Goal: Information Seeking & Learning: Learn about a topic

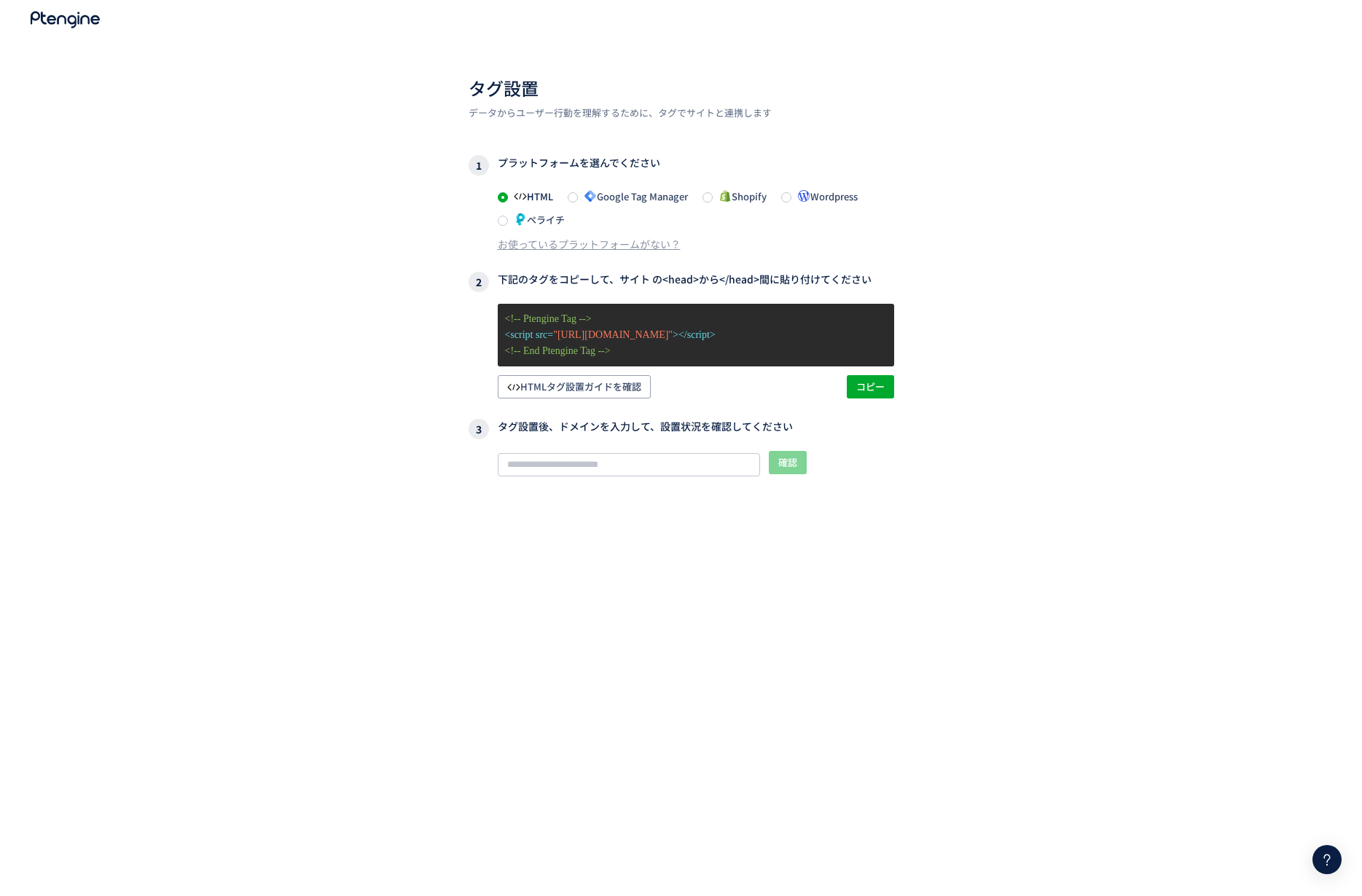
click at [626, 346] on p "<!-- End Ptengine Tag -->" at bounding box center [695, 351] width 382 height 16
click at [881, 381] on span "コピー" at bounding box center [871, 387] width 28 height 23
click at [594, 465] on input "text" at bounding box center [629, 465] width 262 height 23
click at [597, 454] on input "text" at bounding box center [629, 465] width 262 height 23
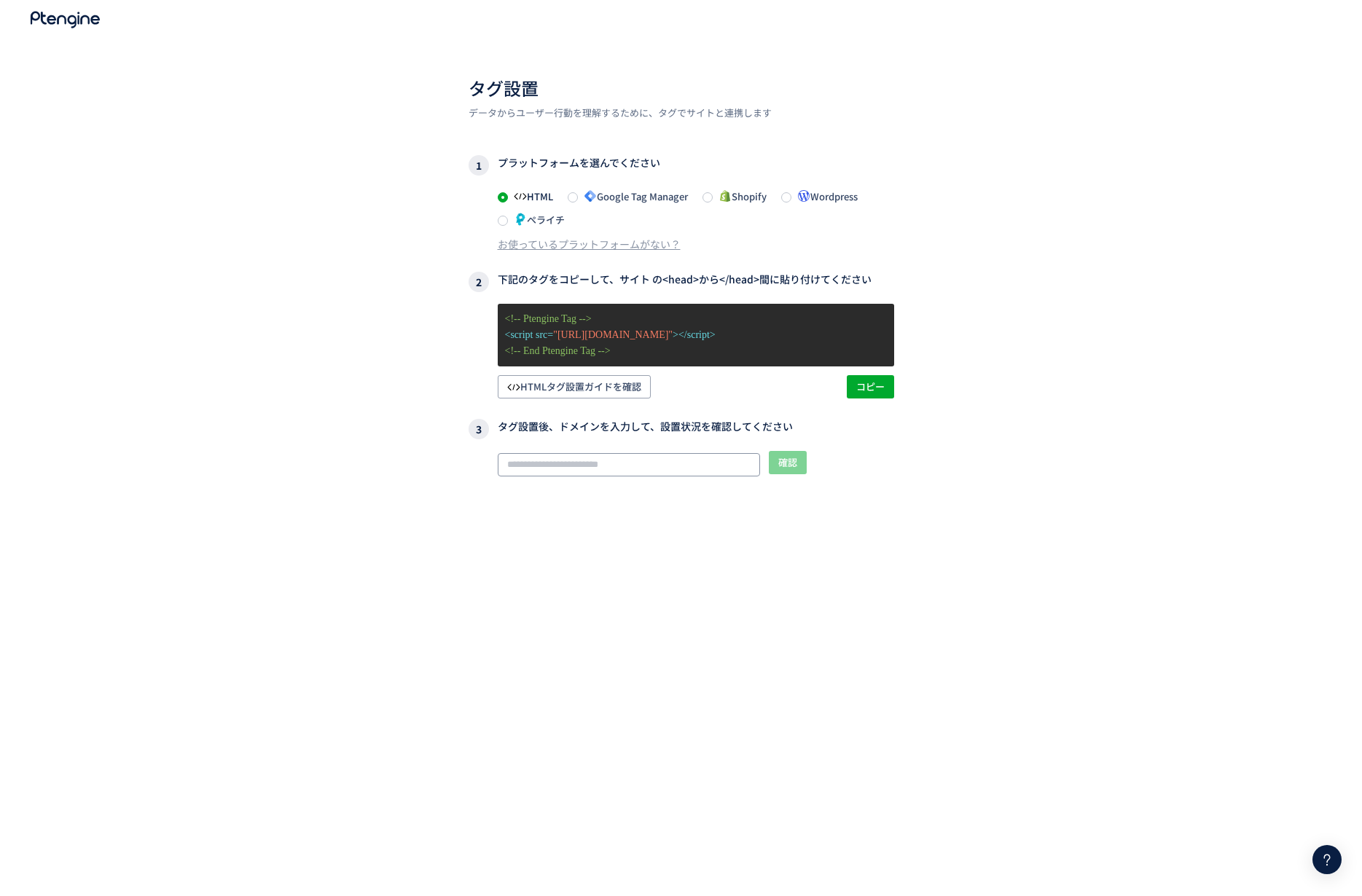
paste input "**********"
type input "**********"
click at [785, 466] on span "確認" at bounding box center [787, 462] width 19 height 23
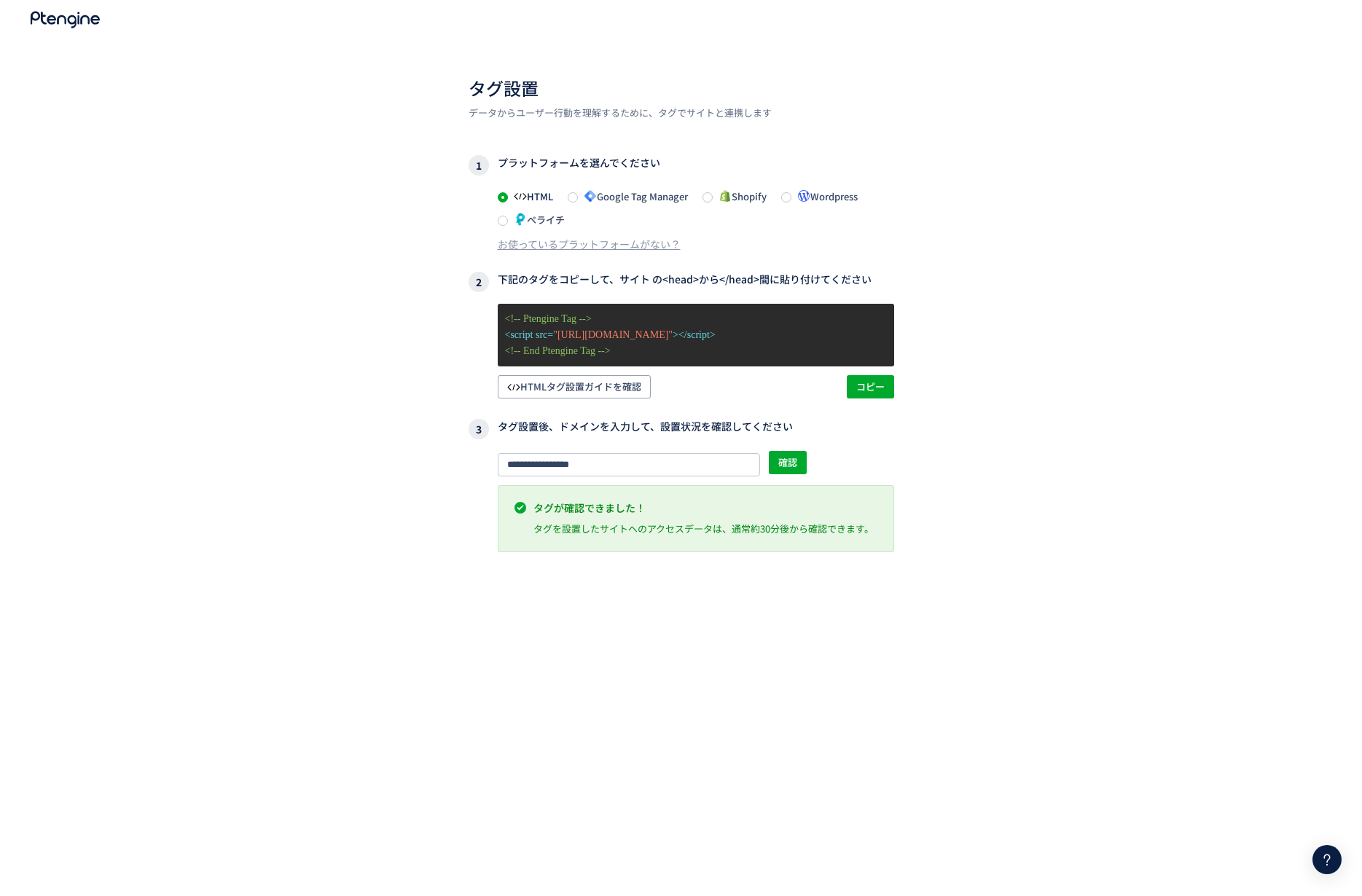
click at [88, 24] on icon at bounding box center [66, 19] width 73 height 18
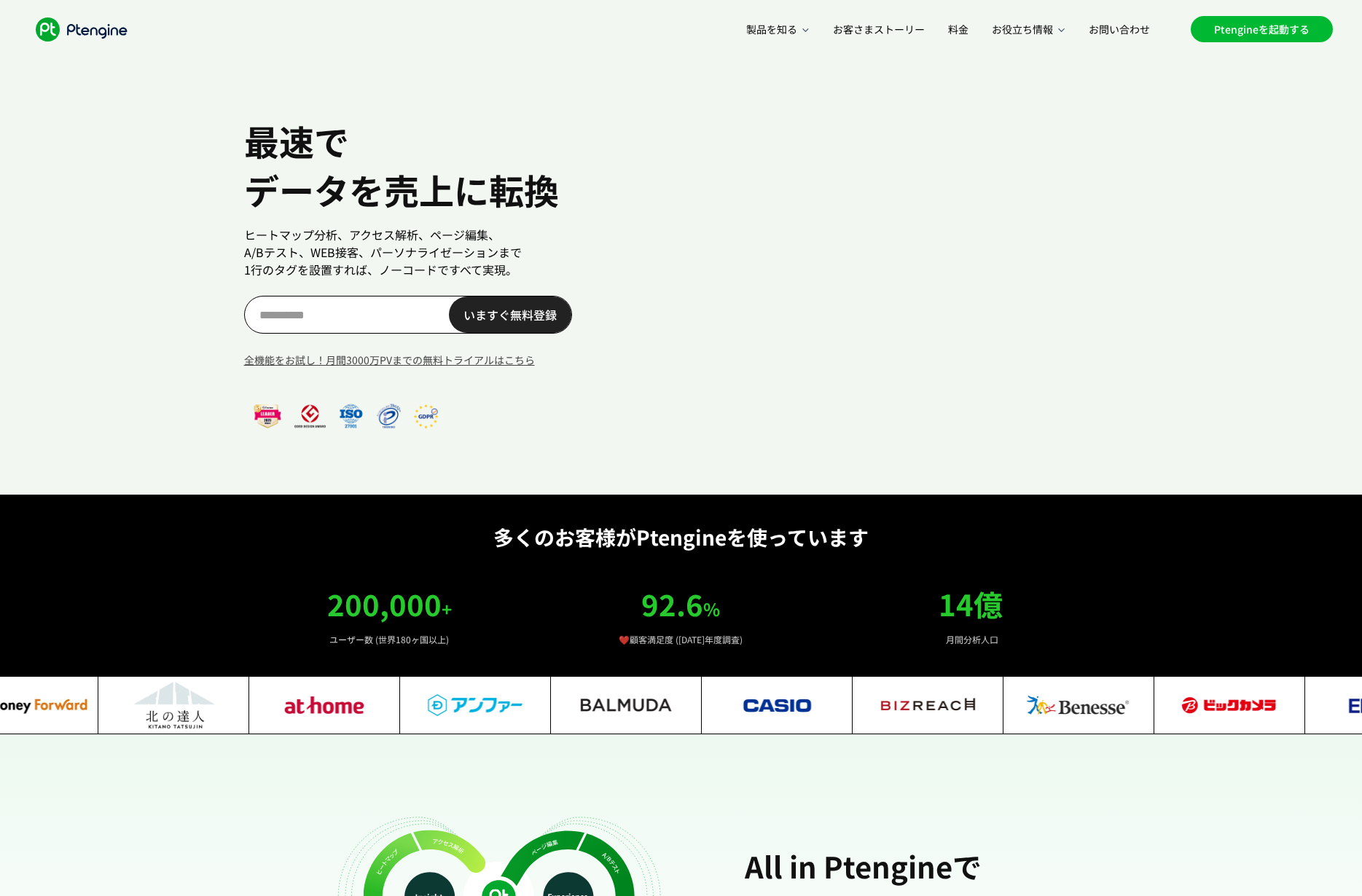
click at [1238, 32] on link "Ptengineを起動する" at bounding box center [1261, 29] width 142 height 27
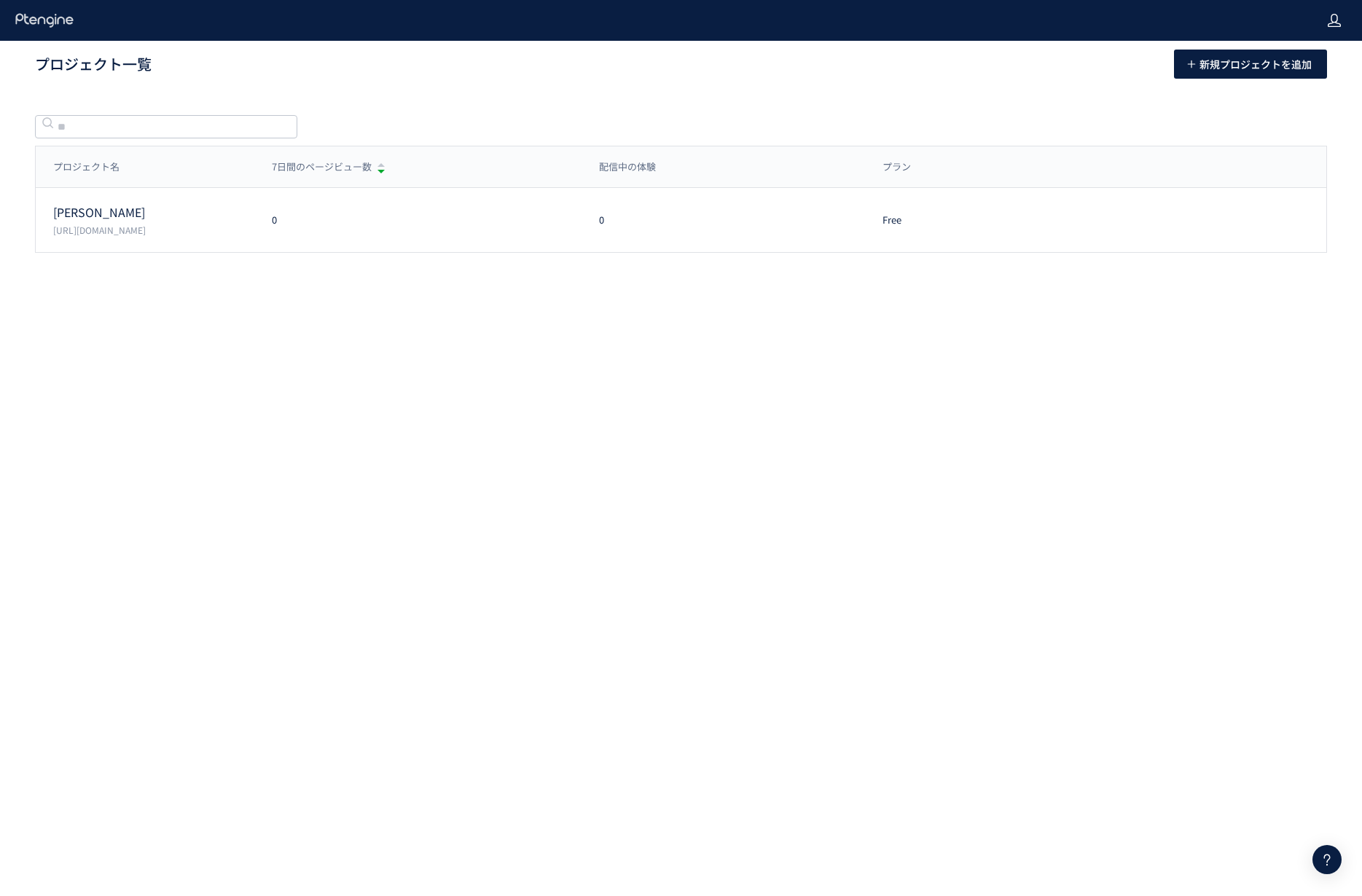
click at [1337, 23] on use at bounding box center [1334, 20] width 13 height 13
click at [1288, 81] on span "ログアウト" at bounding box center [1287, 81] width 51 height 14
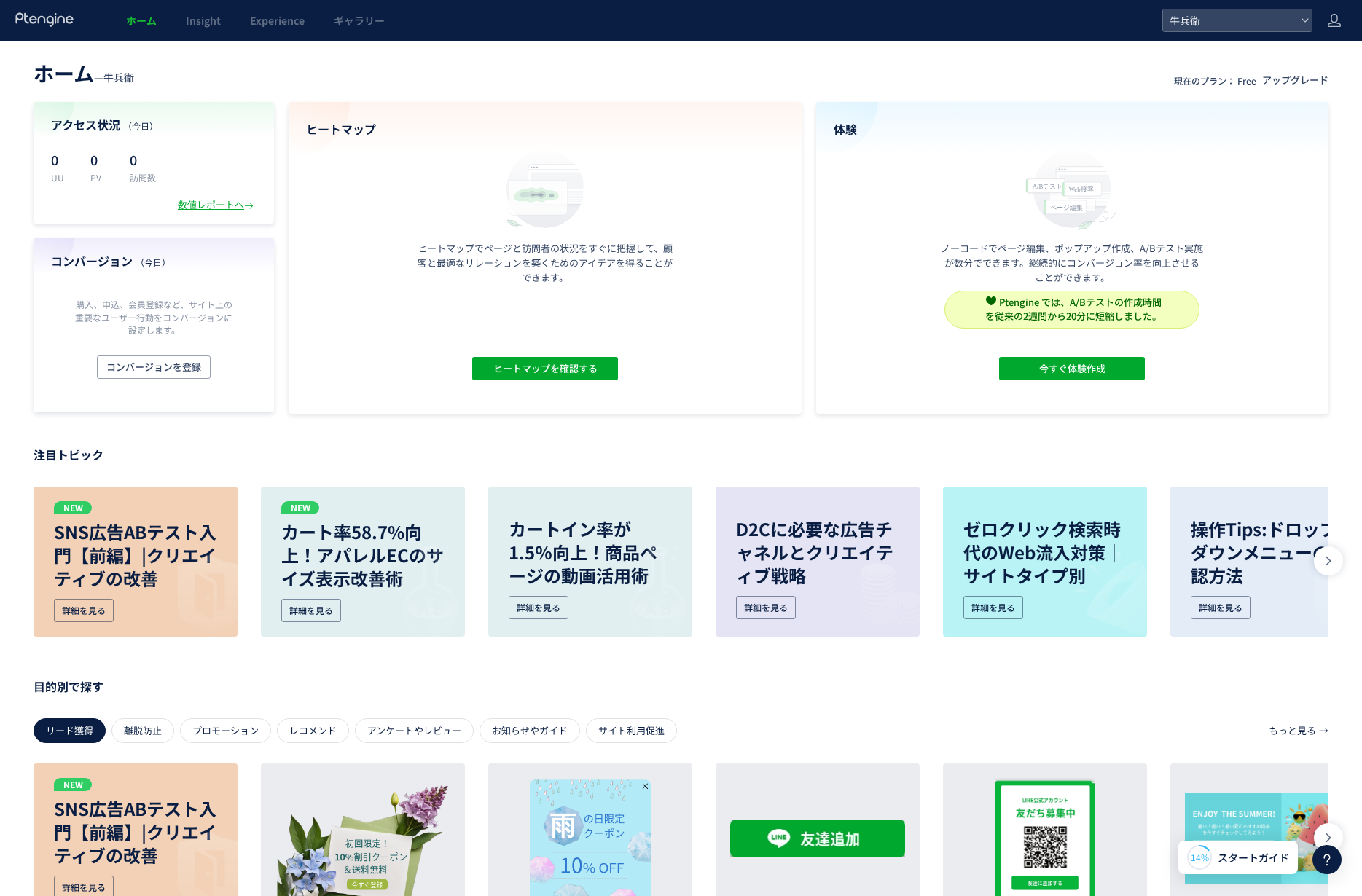
click at [913, 78] on header "ホーム — 牛兵衛 現在のプラン： Free アップグレード" at bounding box center [681, 72] width 1295 height 32
click at [231, 207] on div "数値レポートへ" at bounding box center [217, 205] width 79 height 14
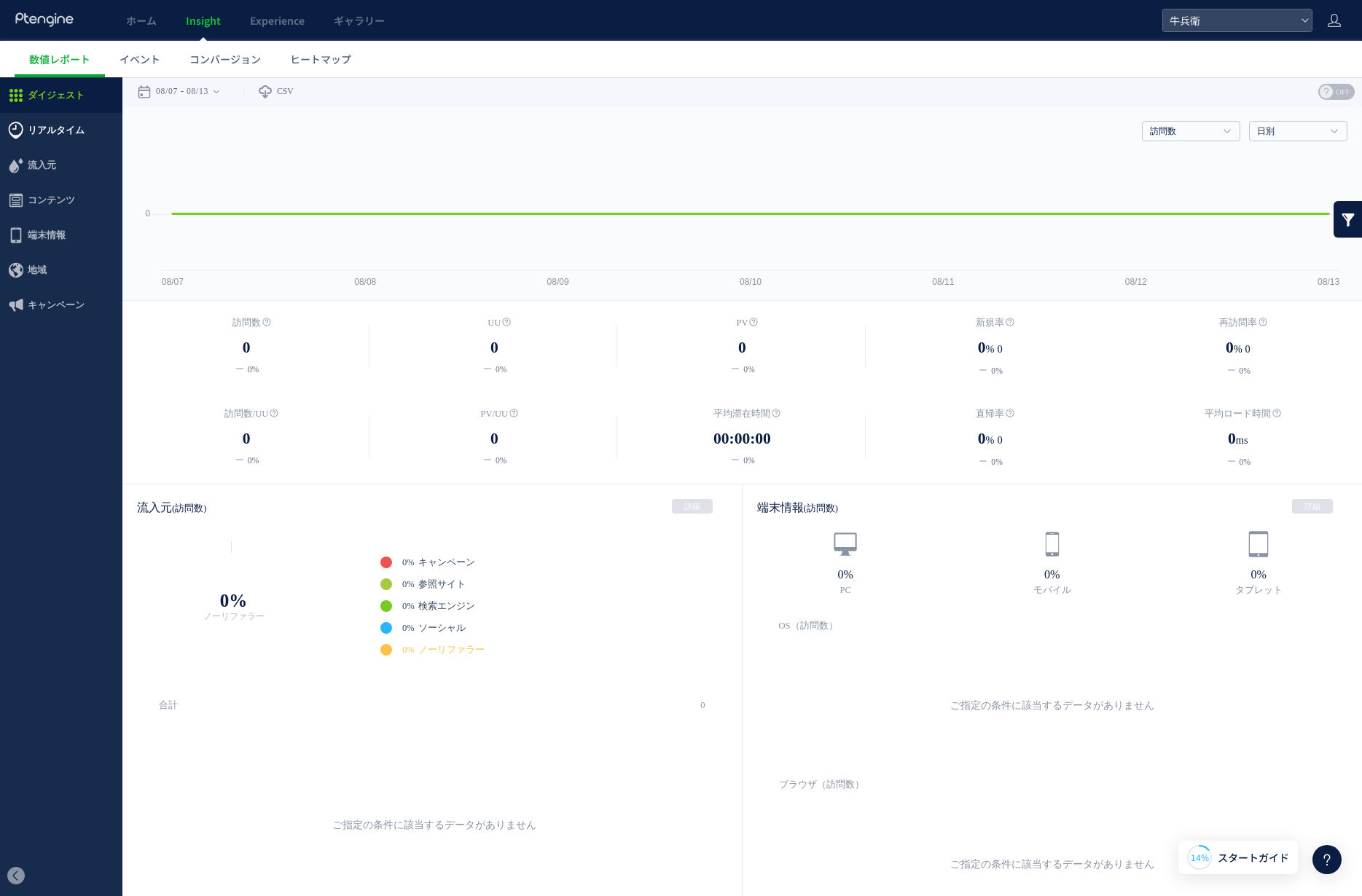
click at [56, 130] on span "リアルタイム" at bounding box center [56, 130] width 57 height 35
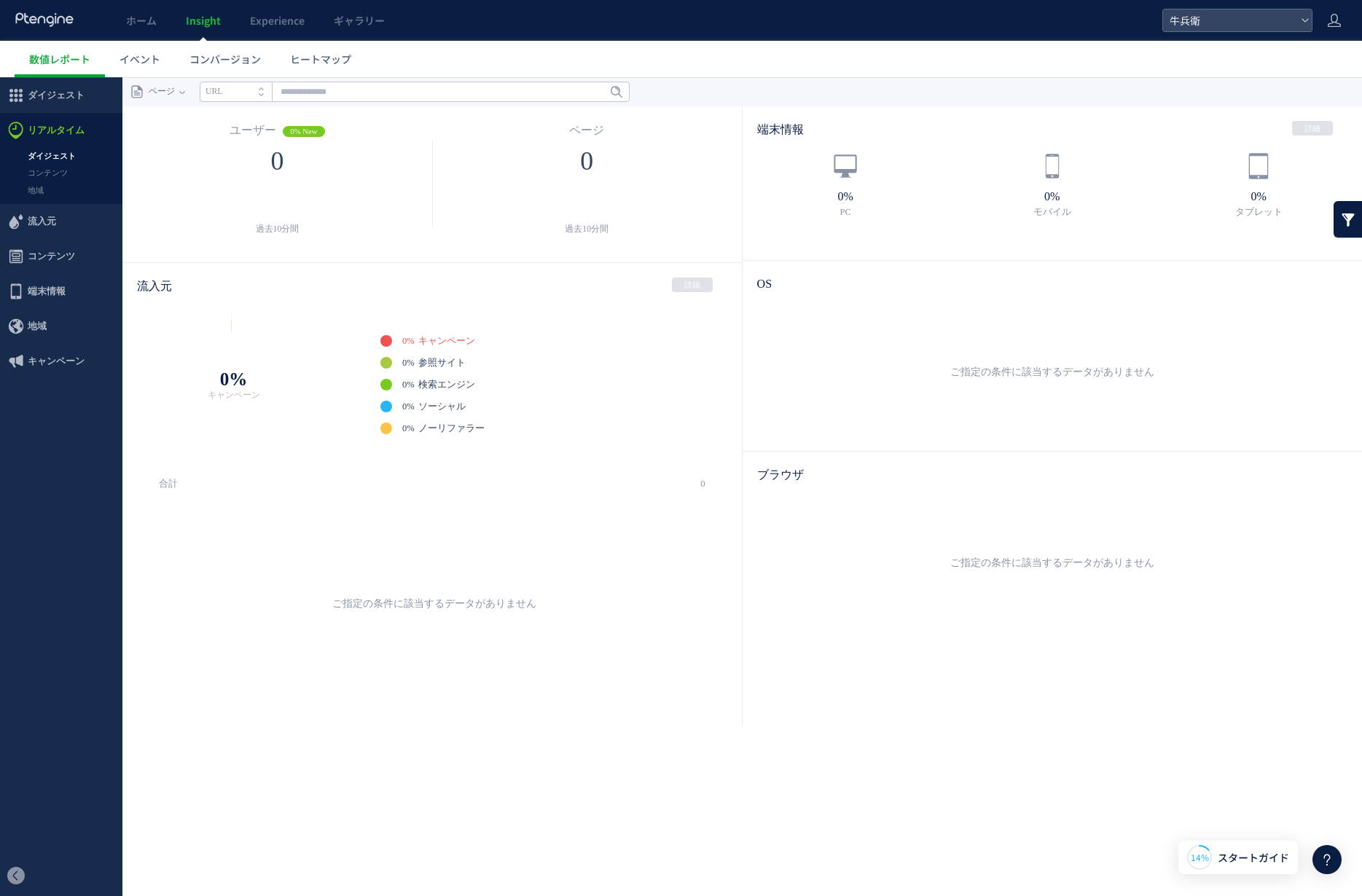
click at [52, 164] on link "ダイジェスト" at bounding box center [61, 156] width 122 height 17
click at [42, 351] on span "キャンペーン" at bounding box center [56, 360] width 57 height 35
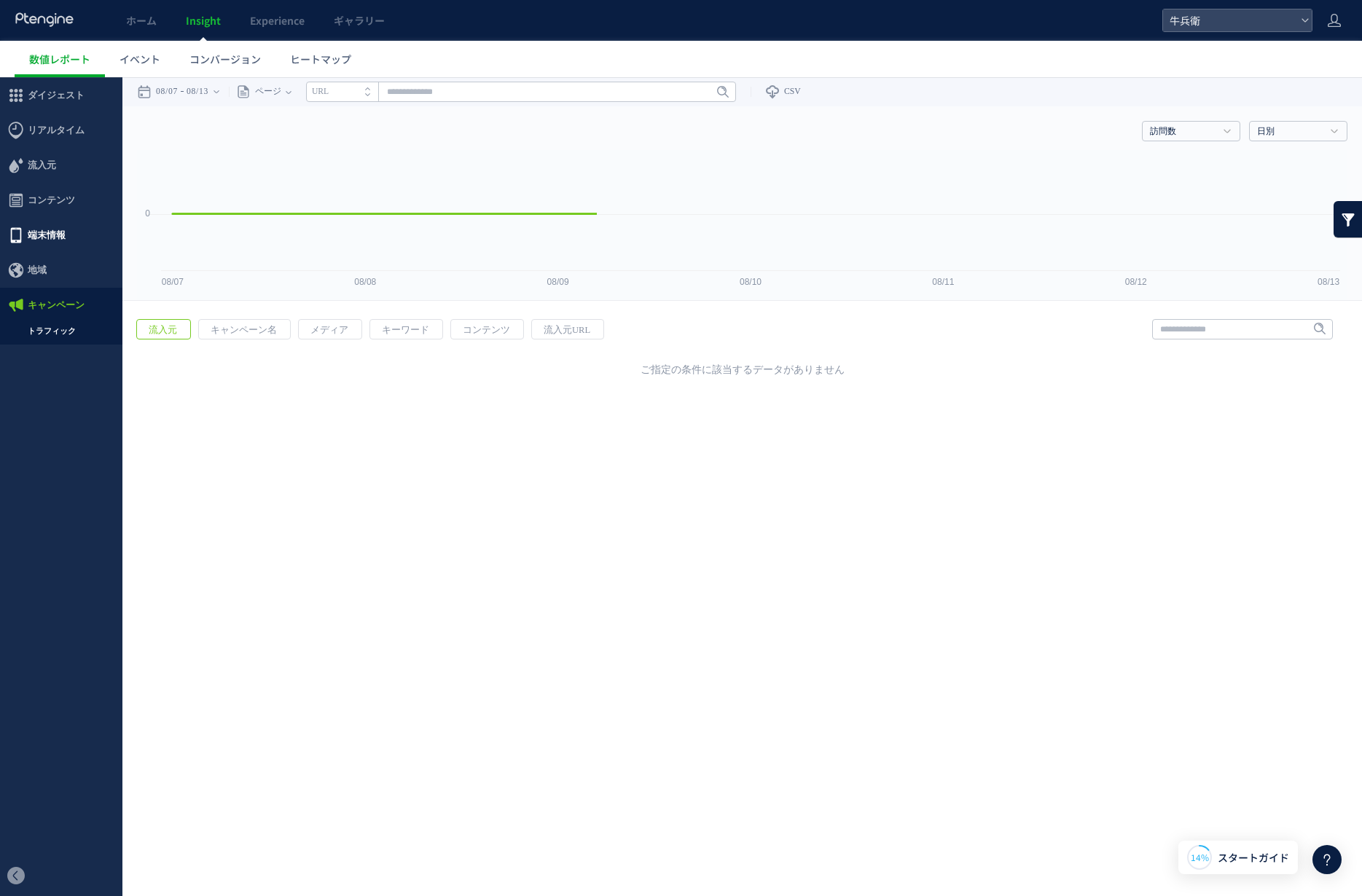
click at [52, 240] on span "端末情報" at bounding box center [46, 235] width 38 height 35
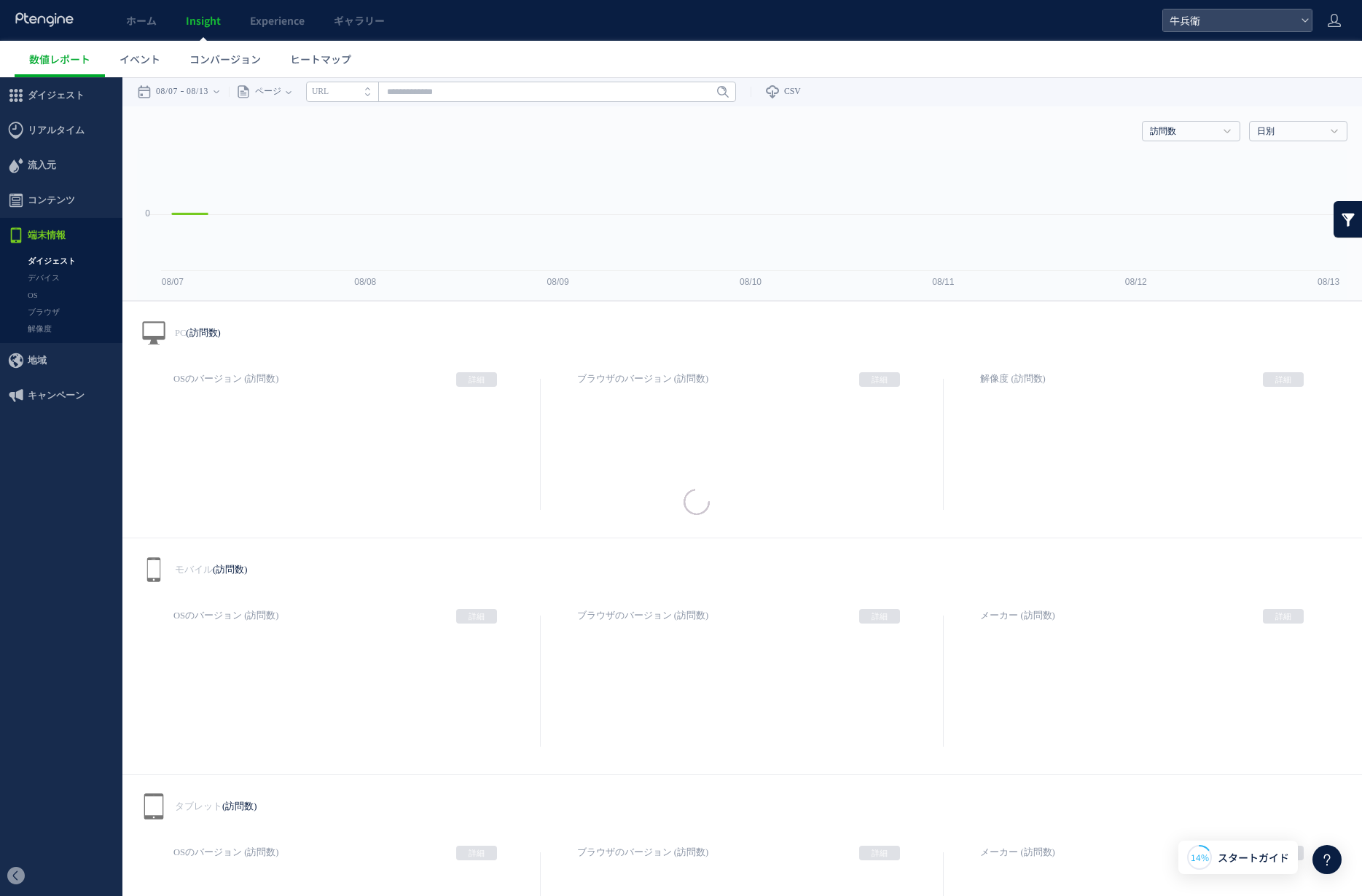
click at [53, 201] on span "コンテンツ" at bounding box center [50, 199] width 47 height 35
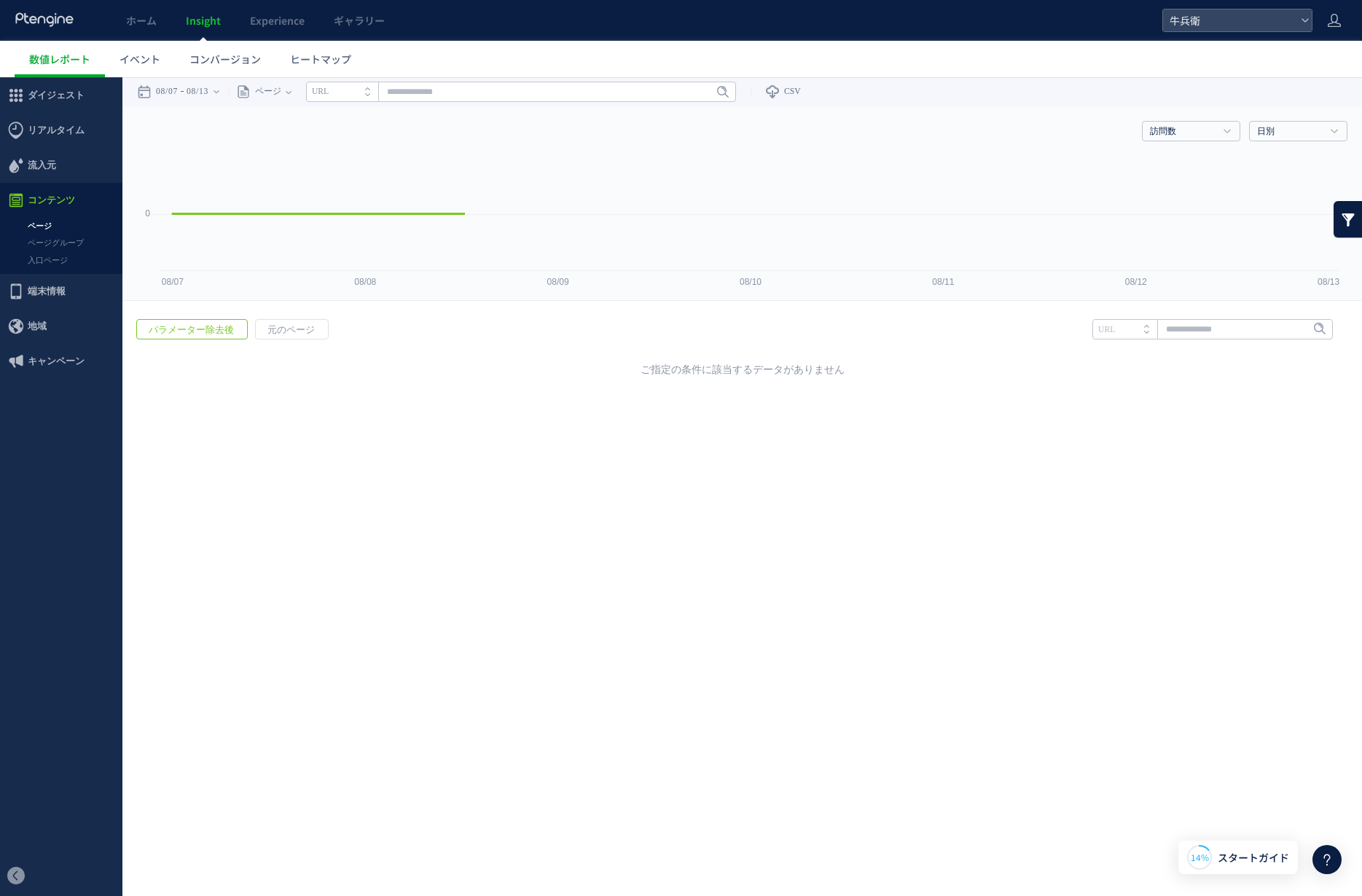
click at [53, 168] on span "流入元" at bounding box center [42, 165] width 28 height 35
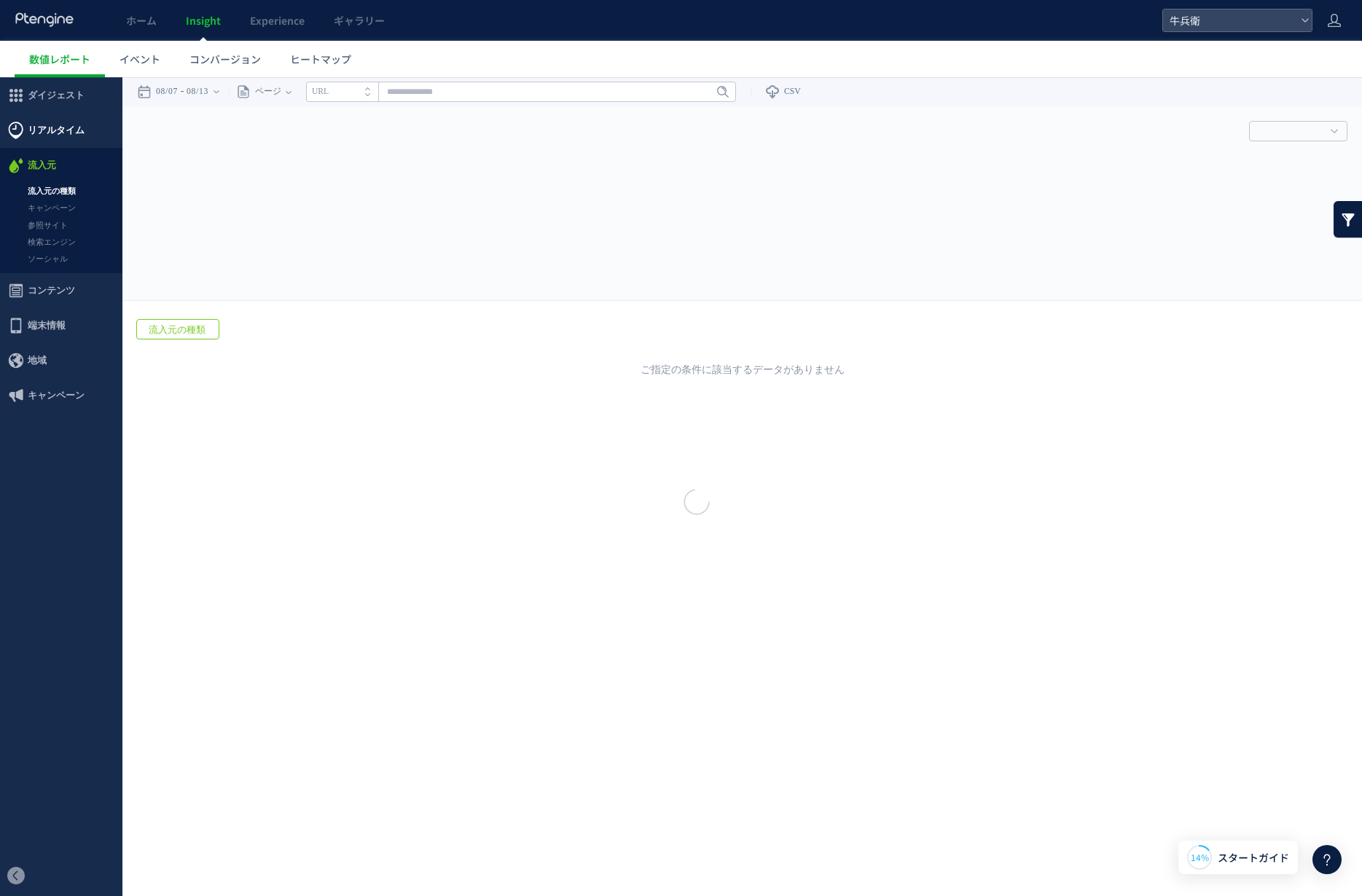
click at [46, 134] on span "リアルタイム" at bounding box center [56, 130] width 57 height 35
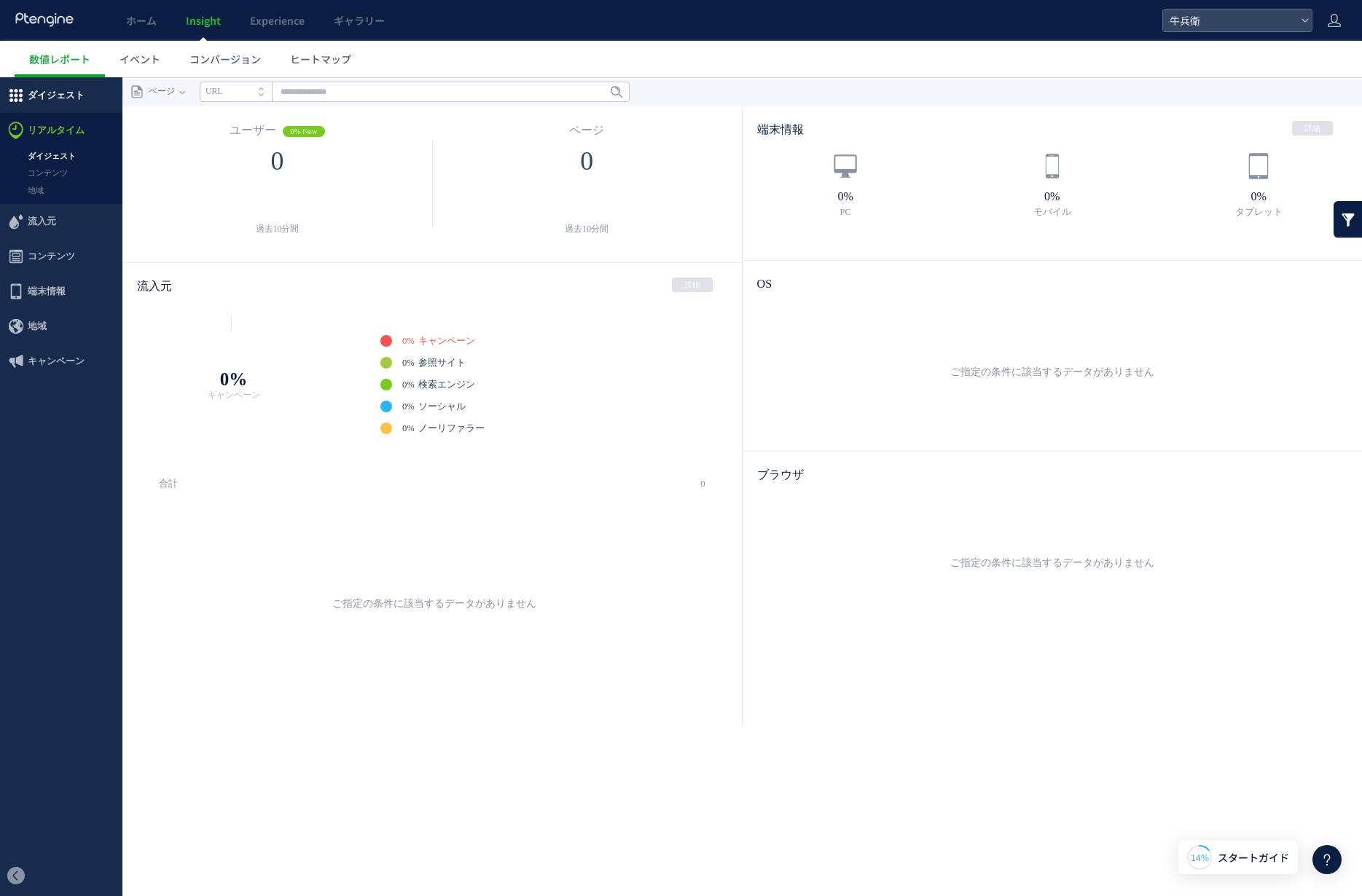
click at [47, 89] on span "ダイジェスト" at bounding box center [56, 95] width 57 height 35
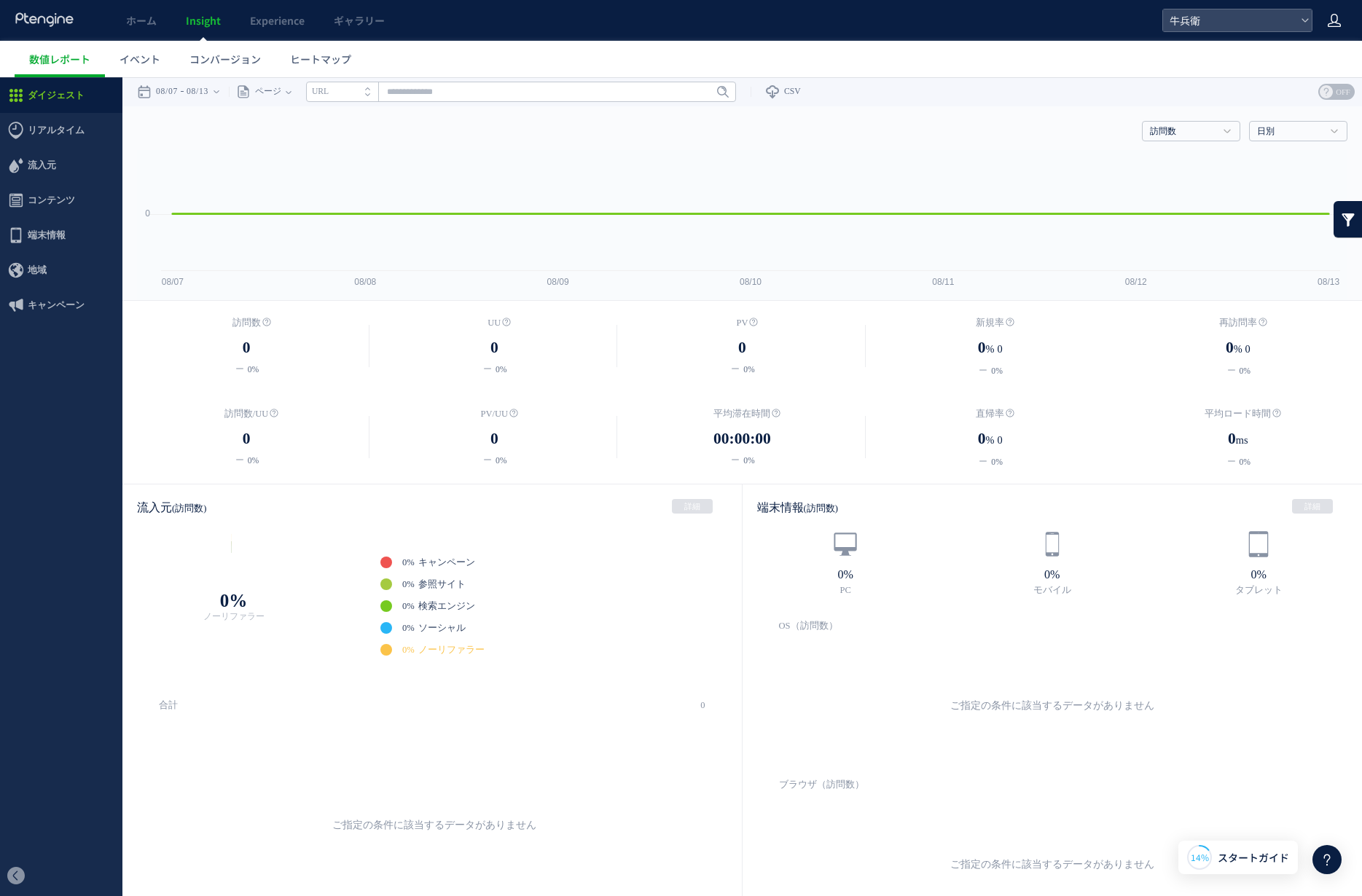
click at [1329, 22] on icon at bounding box center [1334, 20] width 14 height 14
click at [1300, 57] on span "アカウント設定" at bounding box center [1296, 58] width 72 height 14
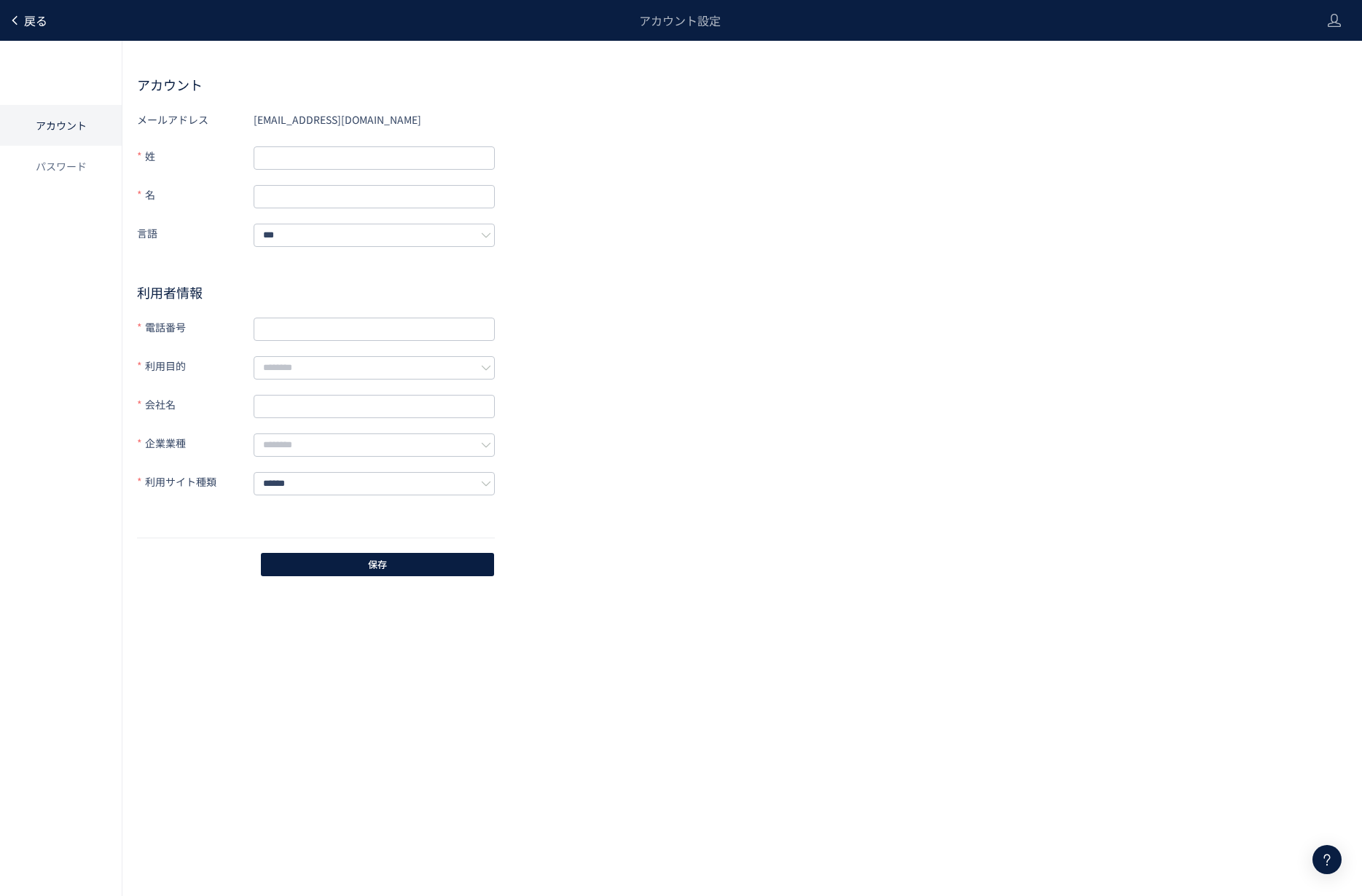
click at [19, 22] on icon at bounding box center [14, 19] width 12 height 12
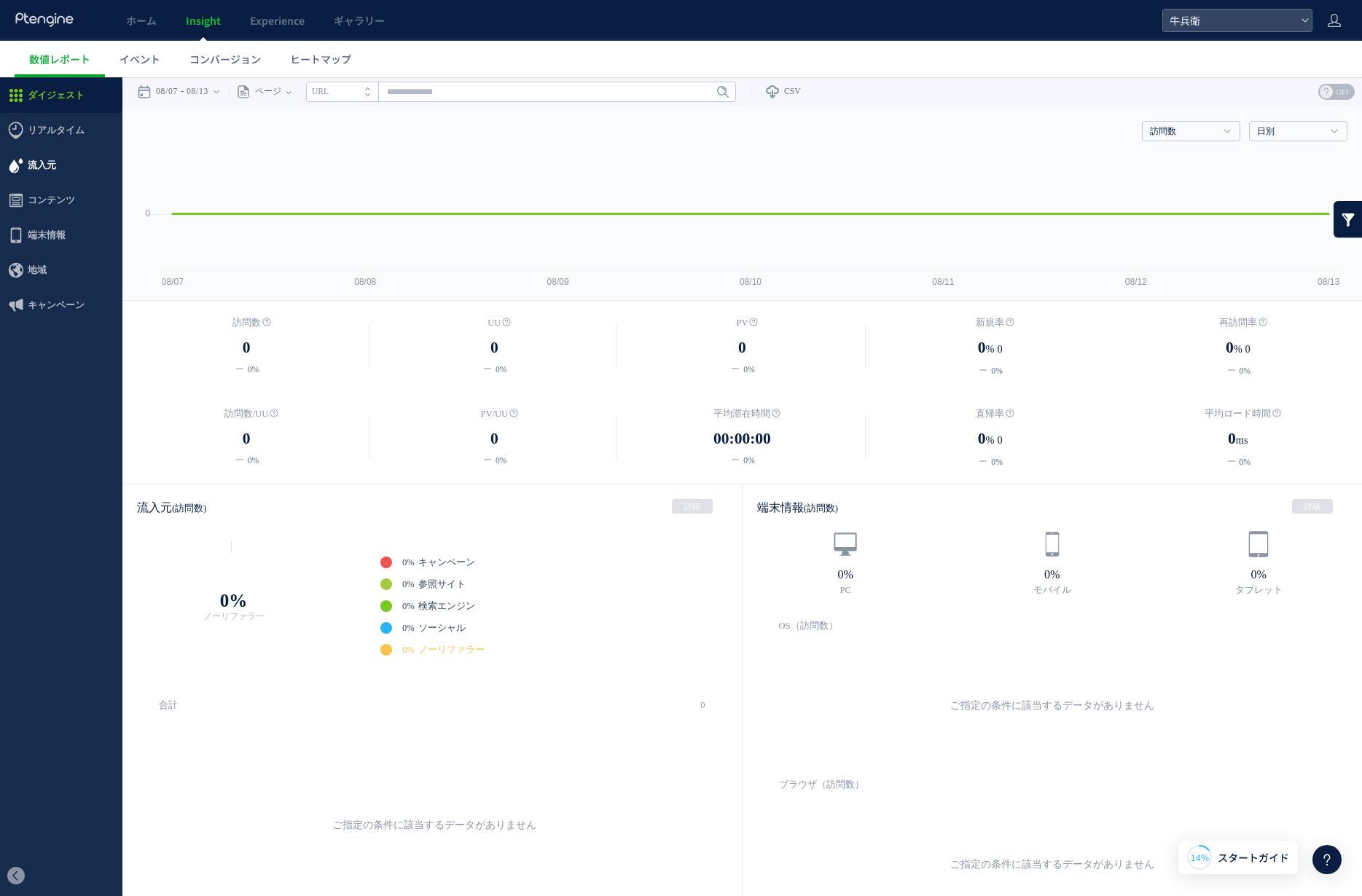
click at [50, 166] on span "流入元" at bounding box center [42, 165] width 28 height 35
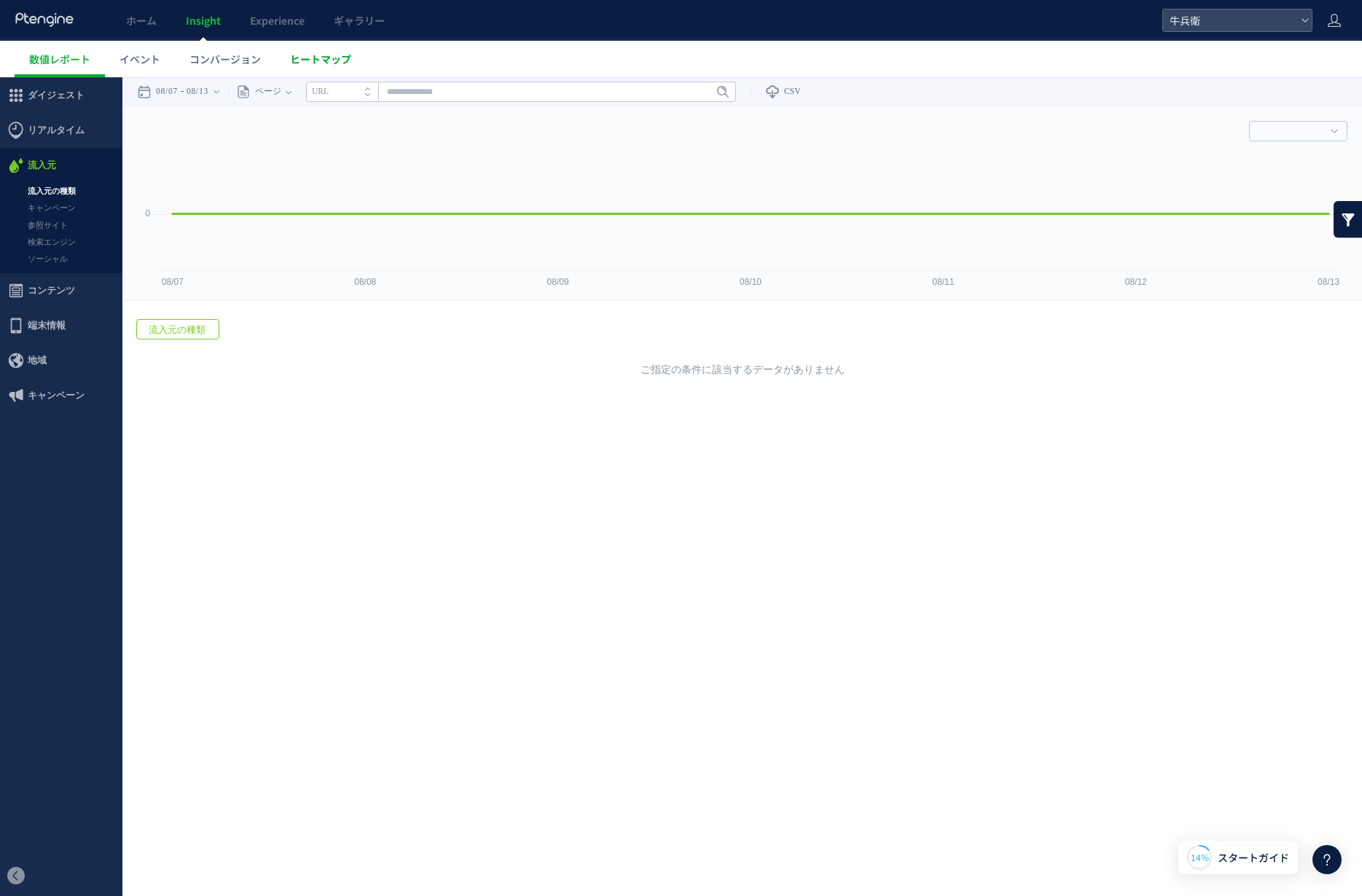
click at [309, 60] on span "ヒートマップ" at bounding box center [320, 58] width 61 height 14
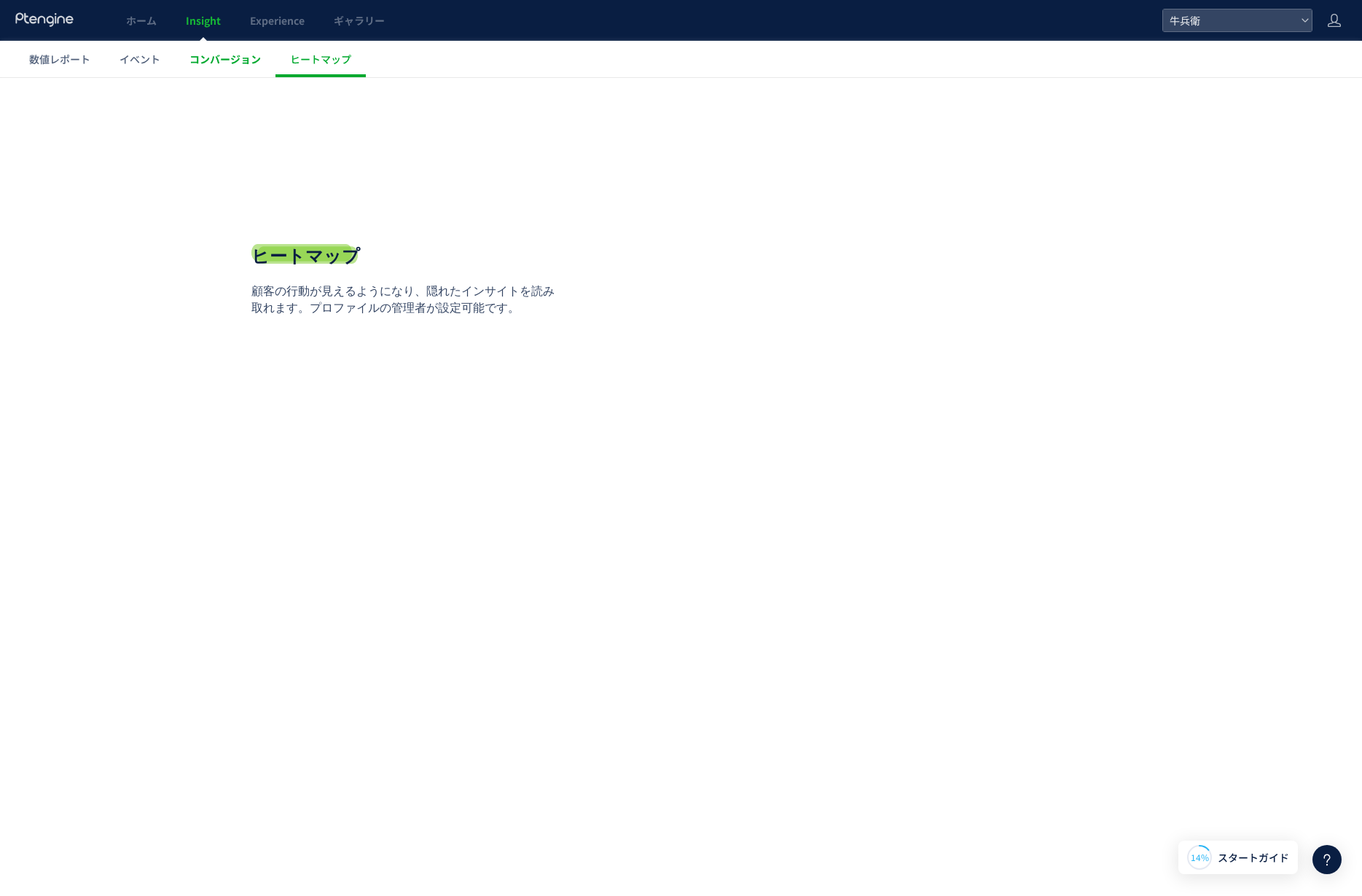
click at [231, 57] on span "コンバージョン" at bounding box center [225, 58] width 72 height 14
click at [135, 58] on span "イベント" at bounding box center [140, 58] width 41 height 14
click at [48, 54] on span "数値レポート" at bounding box center [59, 58] width 61 height 14
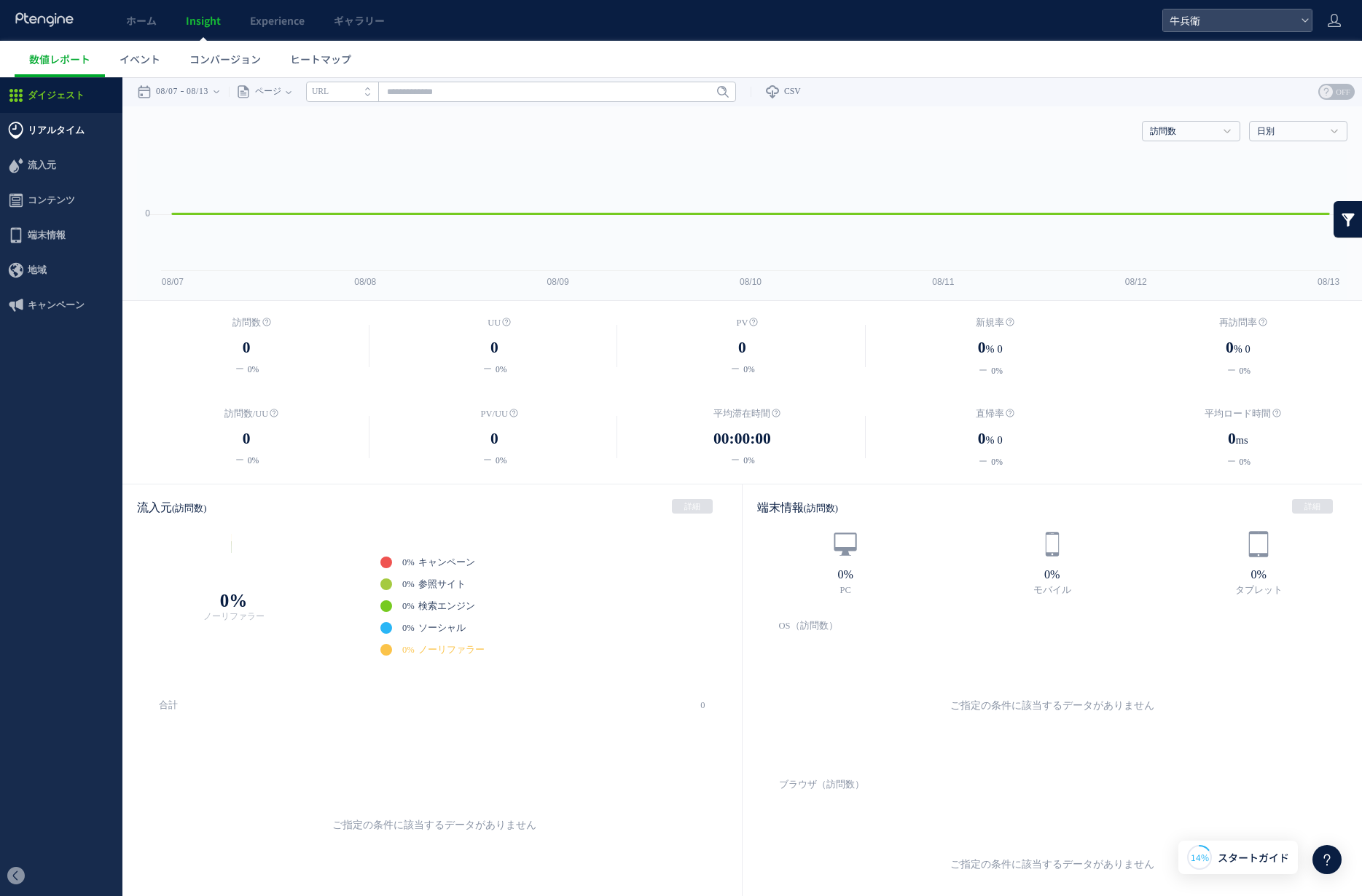
click at [74, 133] on span "リアルタイム" at bounding box center [56, 130] width 57 height 35
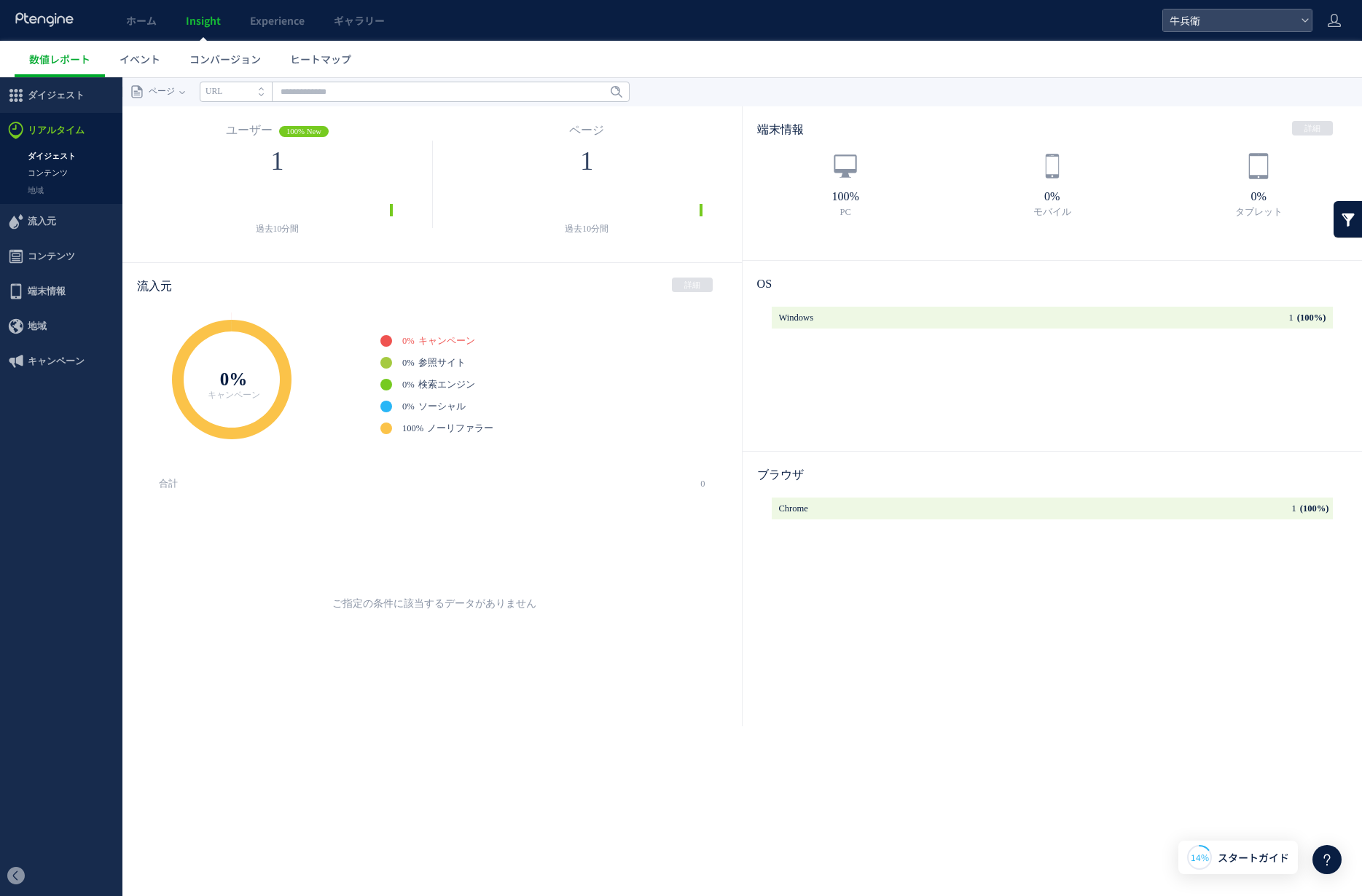
click at [48, 168] on link "コンテンツ" at bounding box center [61, 173] width 122 height 17
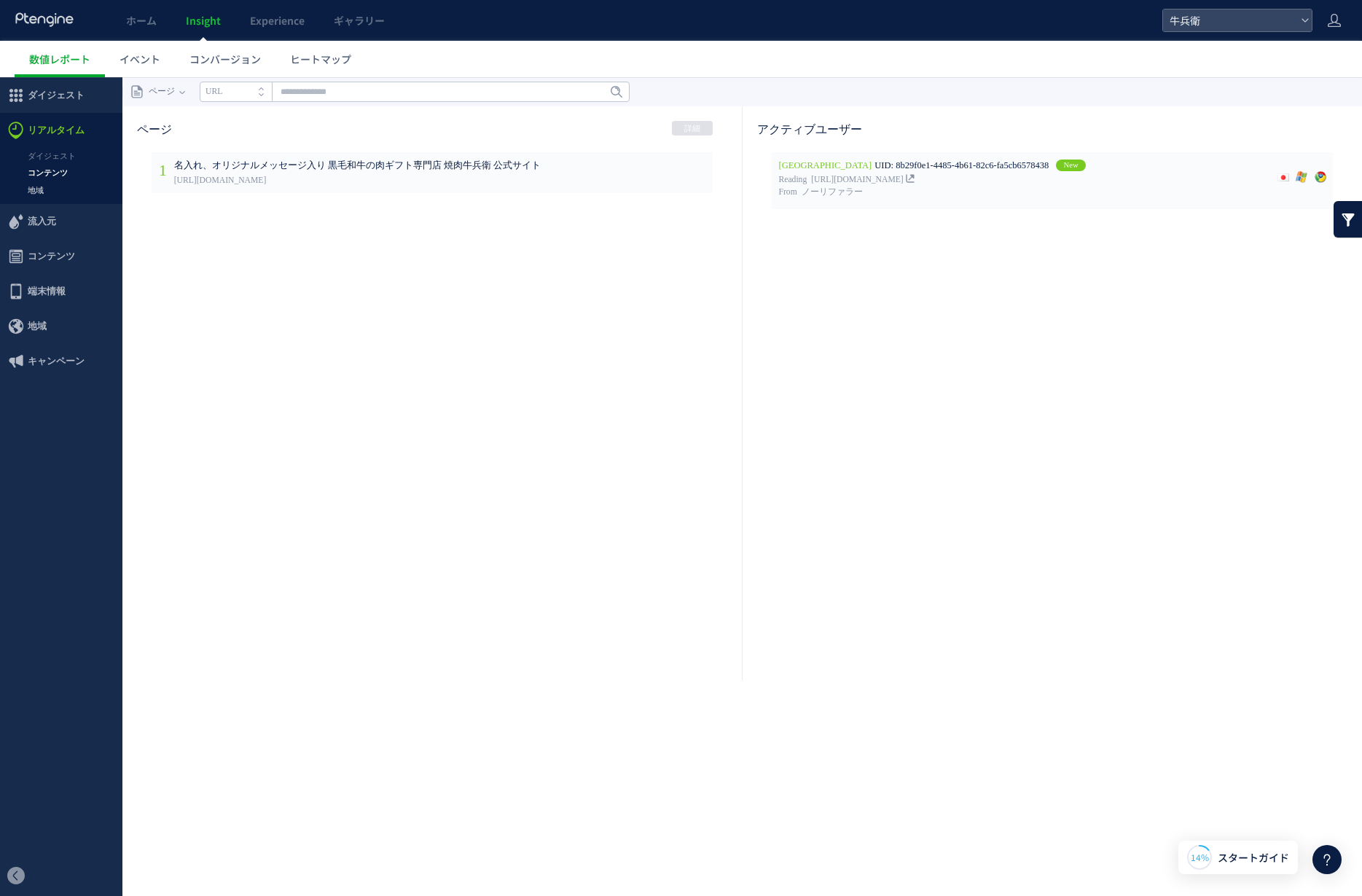
click at [45, 187] on link "地域" at bounding box center [61, 190] width 122 height 17
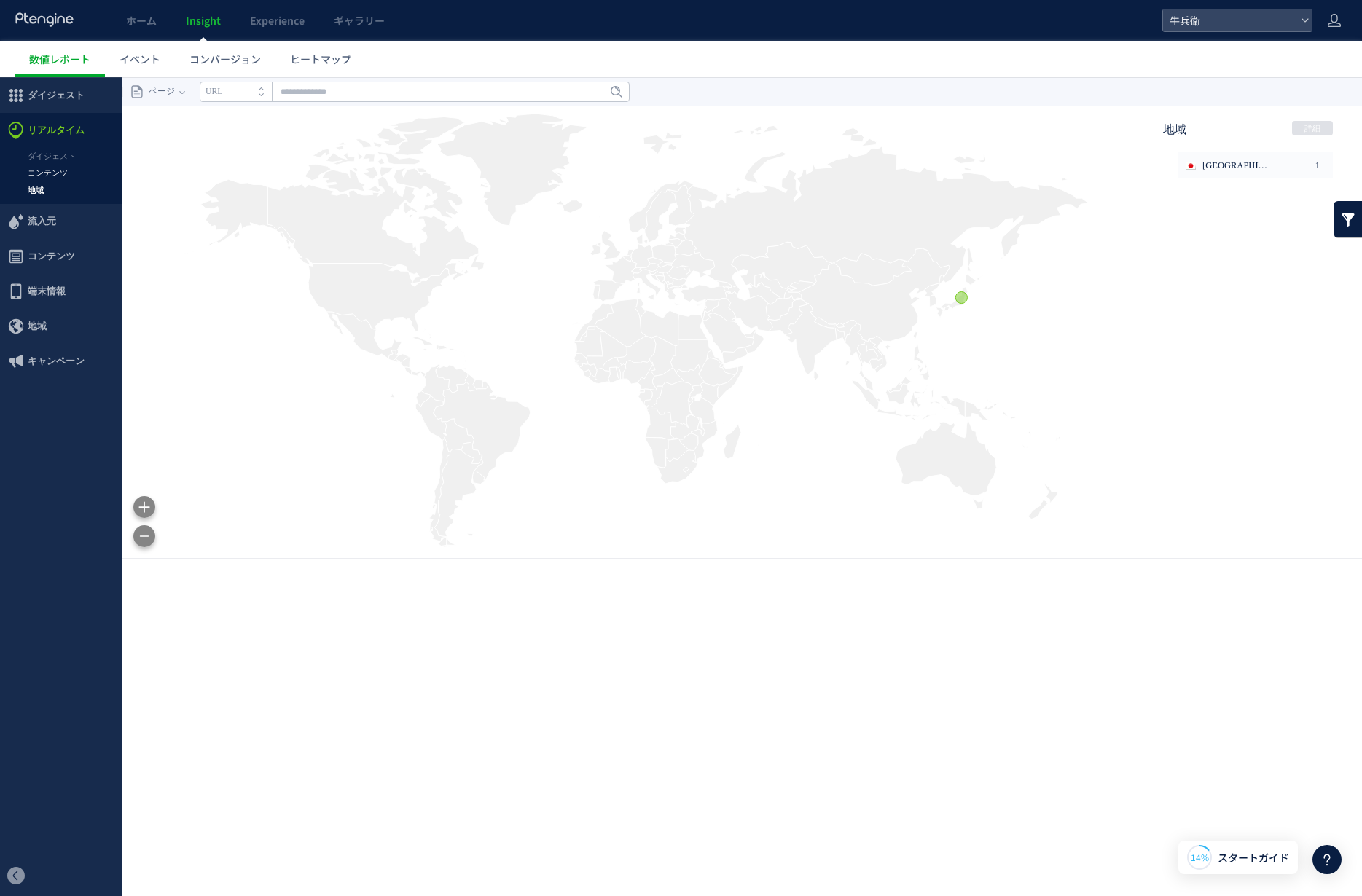
click at [56, 170] on link "コンテンツ" at bounding box center [61, 173] width 122 height 17
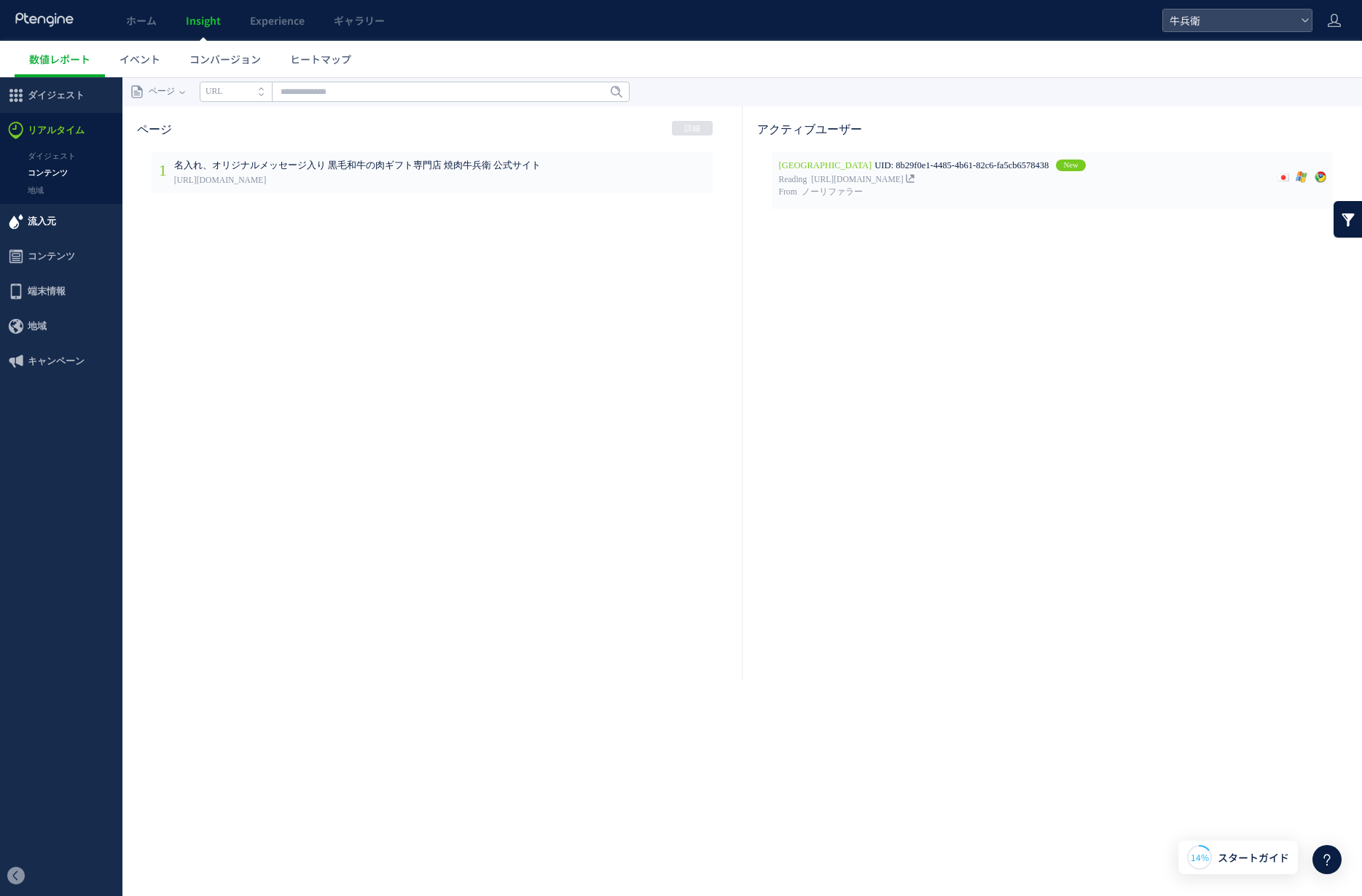
click at [50, 220] on span "流入元" at bounding box center [42, 220] width 28 height 35
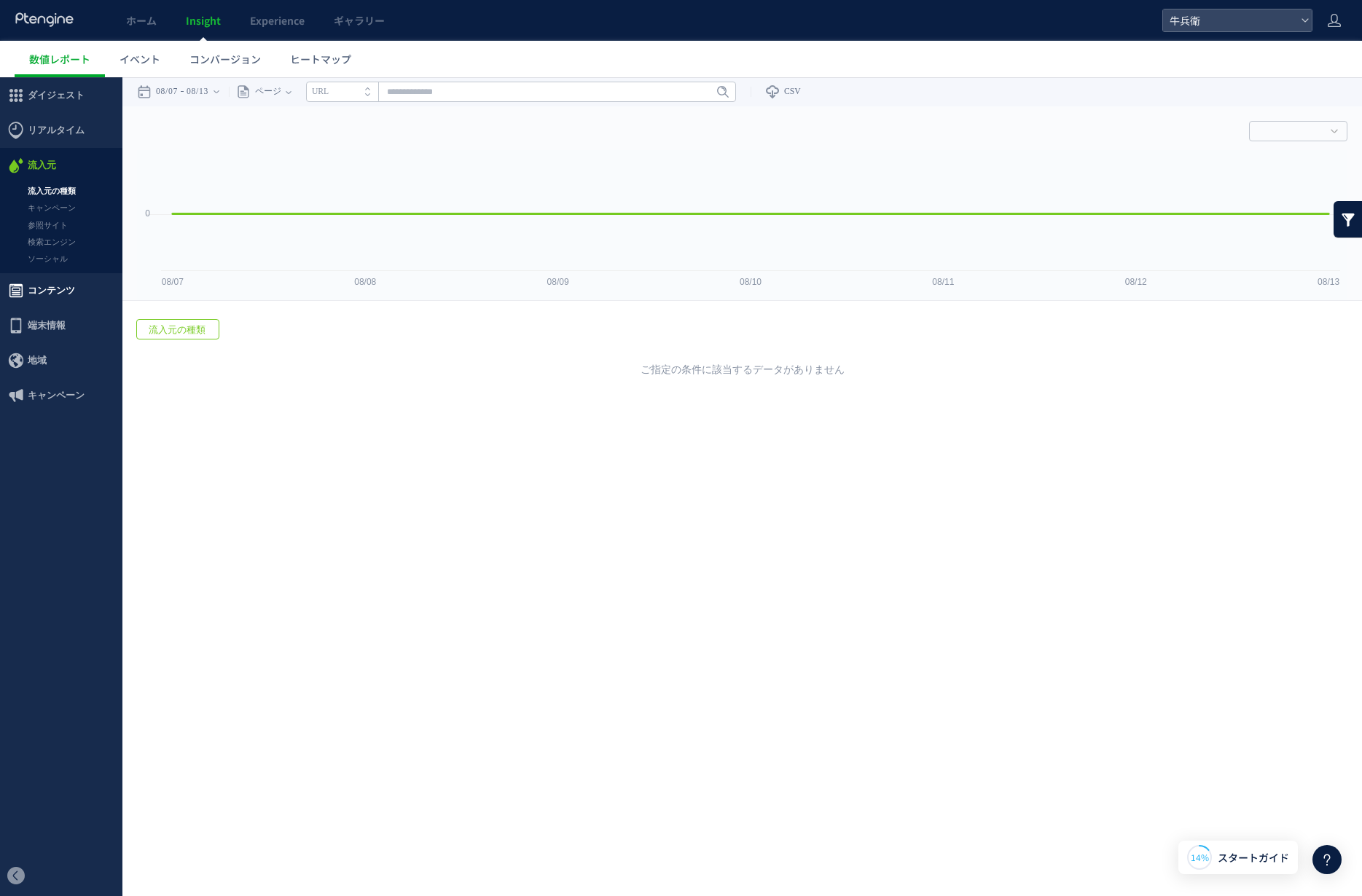
click at [53, 282] on span "コンテンツ" at bounding box center [50, 290] width 47 height 35
click at [60, 294] on span "端末情報" at bounding box center [46, 290] width 38 height 35
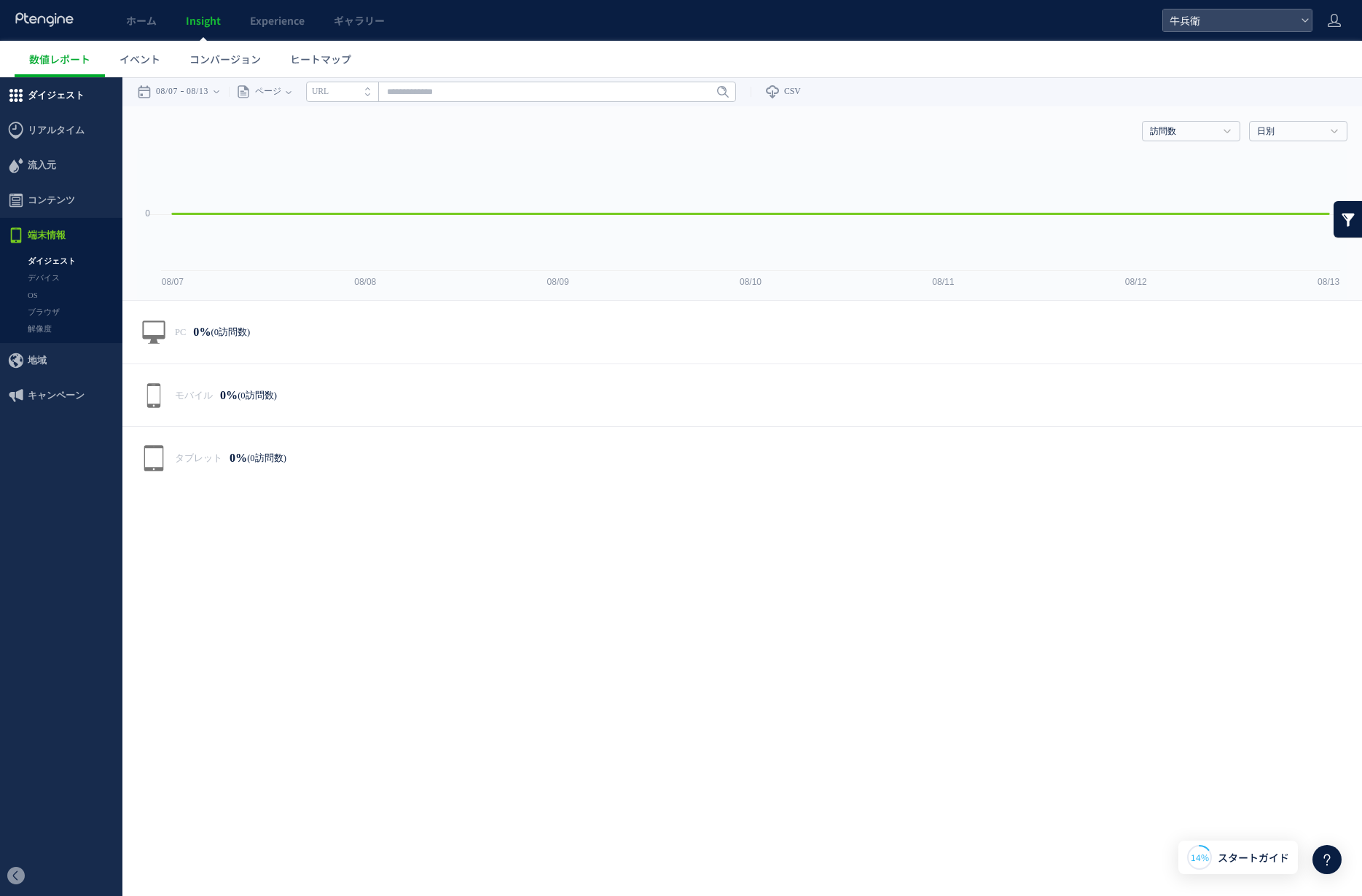
click at [55, 97] on span "ダイジェスト" at bounding box center [56, 95] width 57 height 35
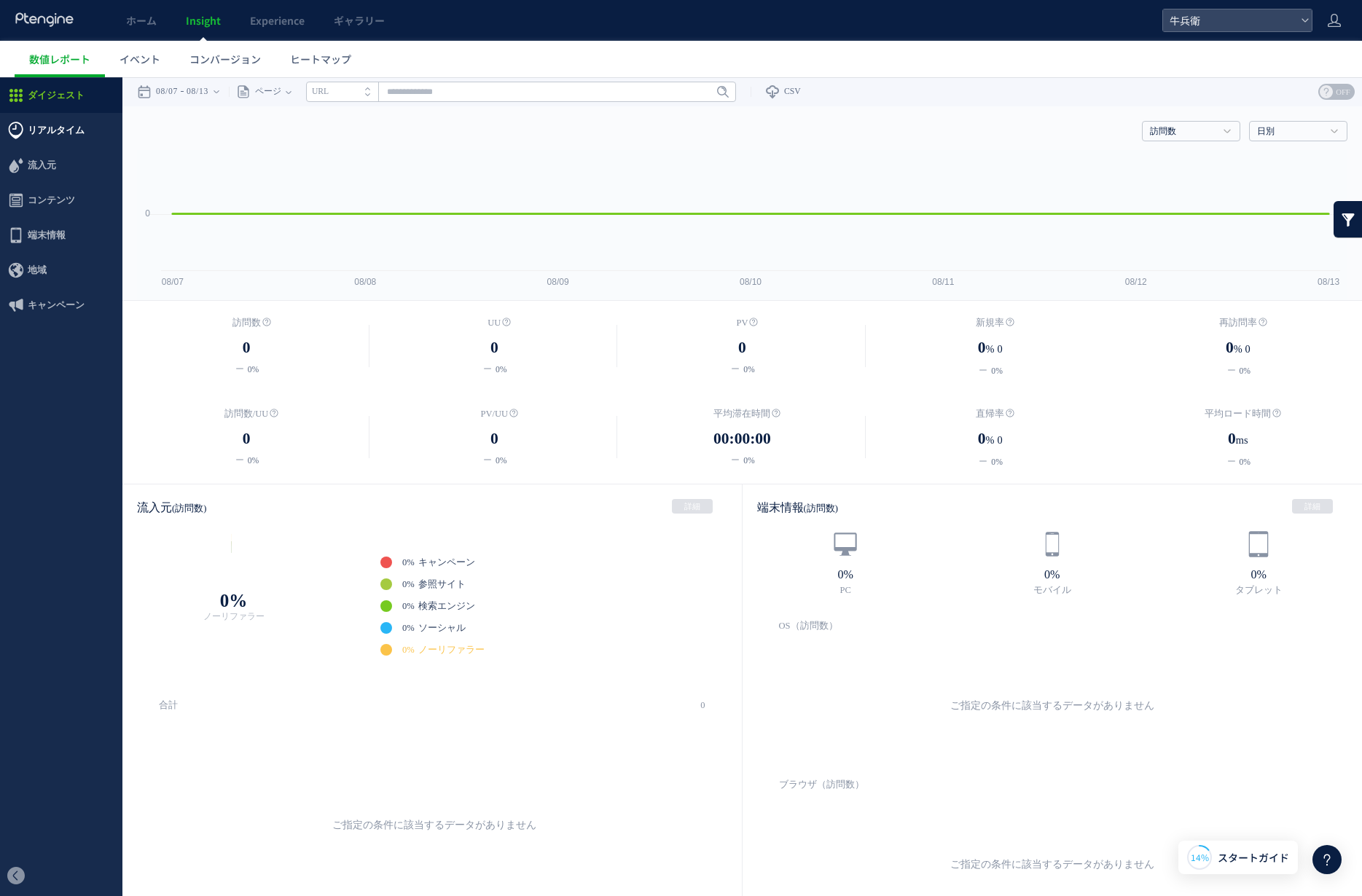
click at [52, 125] on span "リアルタイム" at bounding box center [56, 130] width 57 height 35
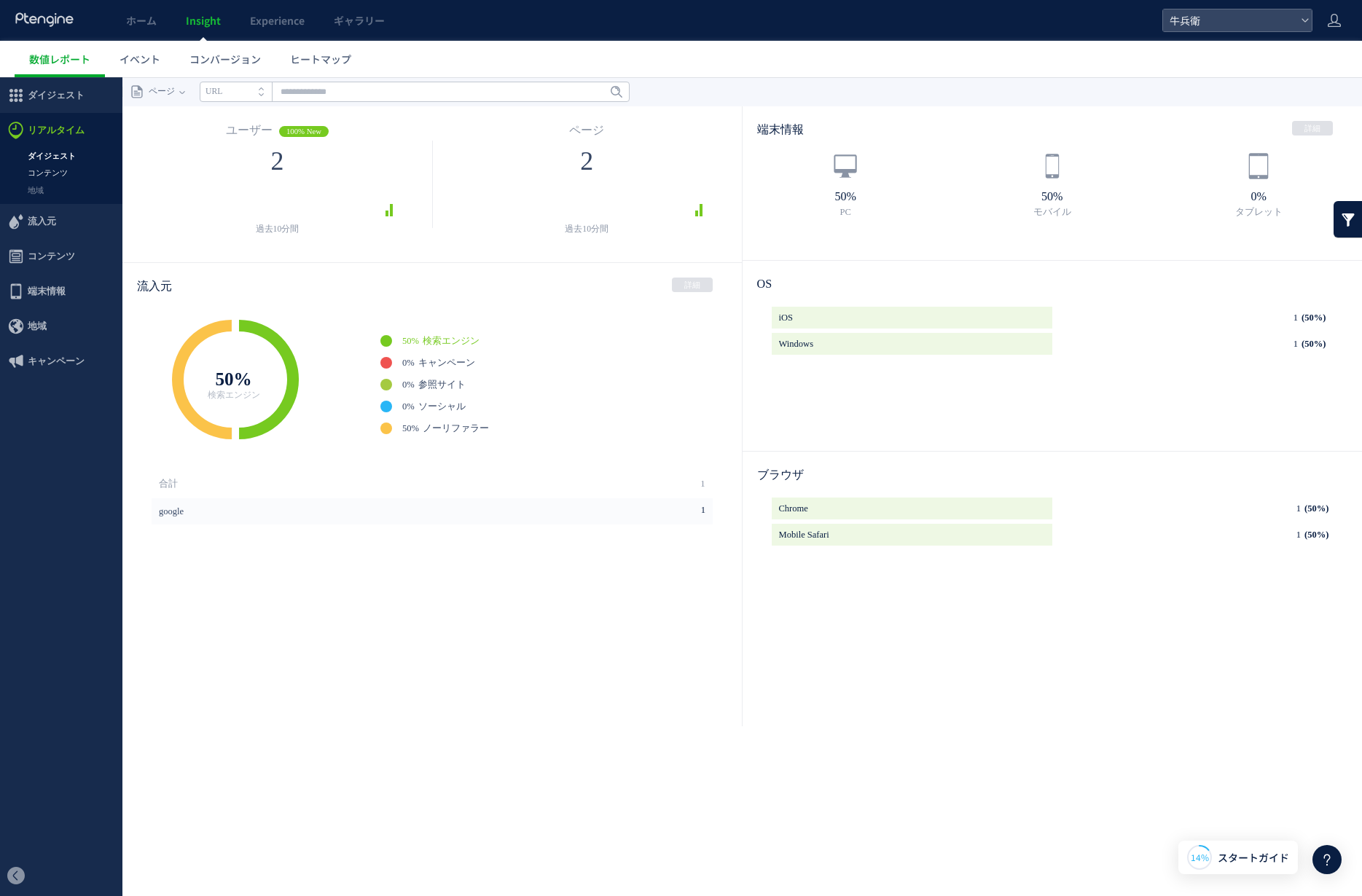
click at [43, 177] on link "コンテンツ" at bounding box center [61, 173] width 122 height 17
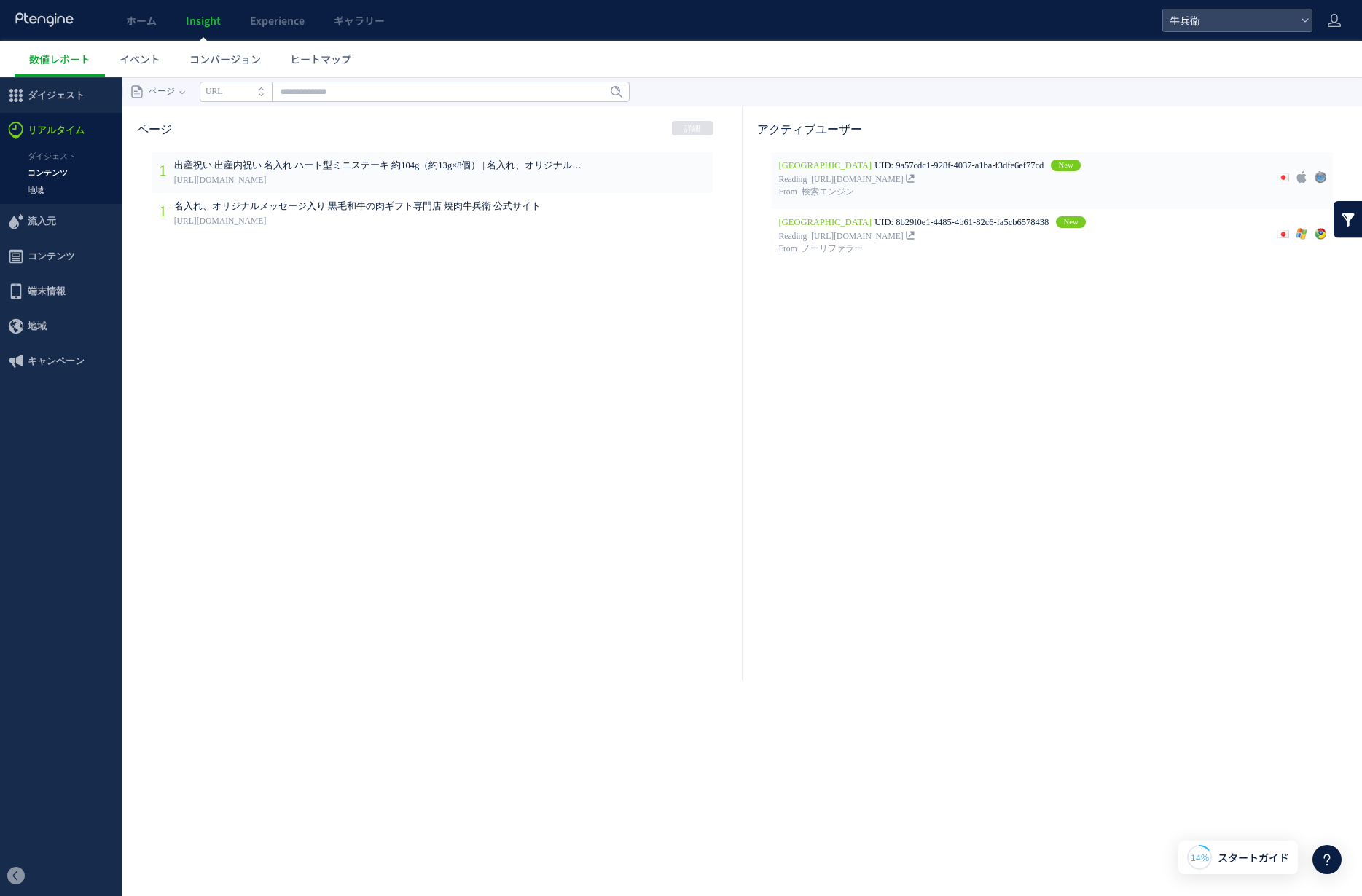
click at [37, 191] on link "地域" at bounding box center [61, 190] width 122 height 17
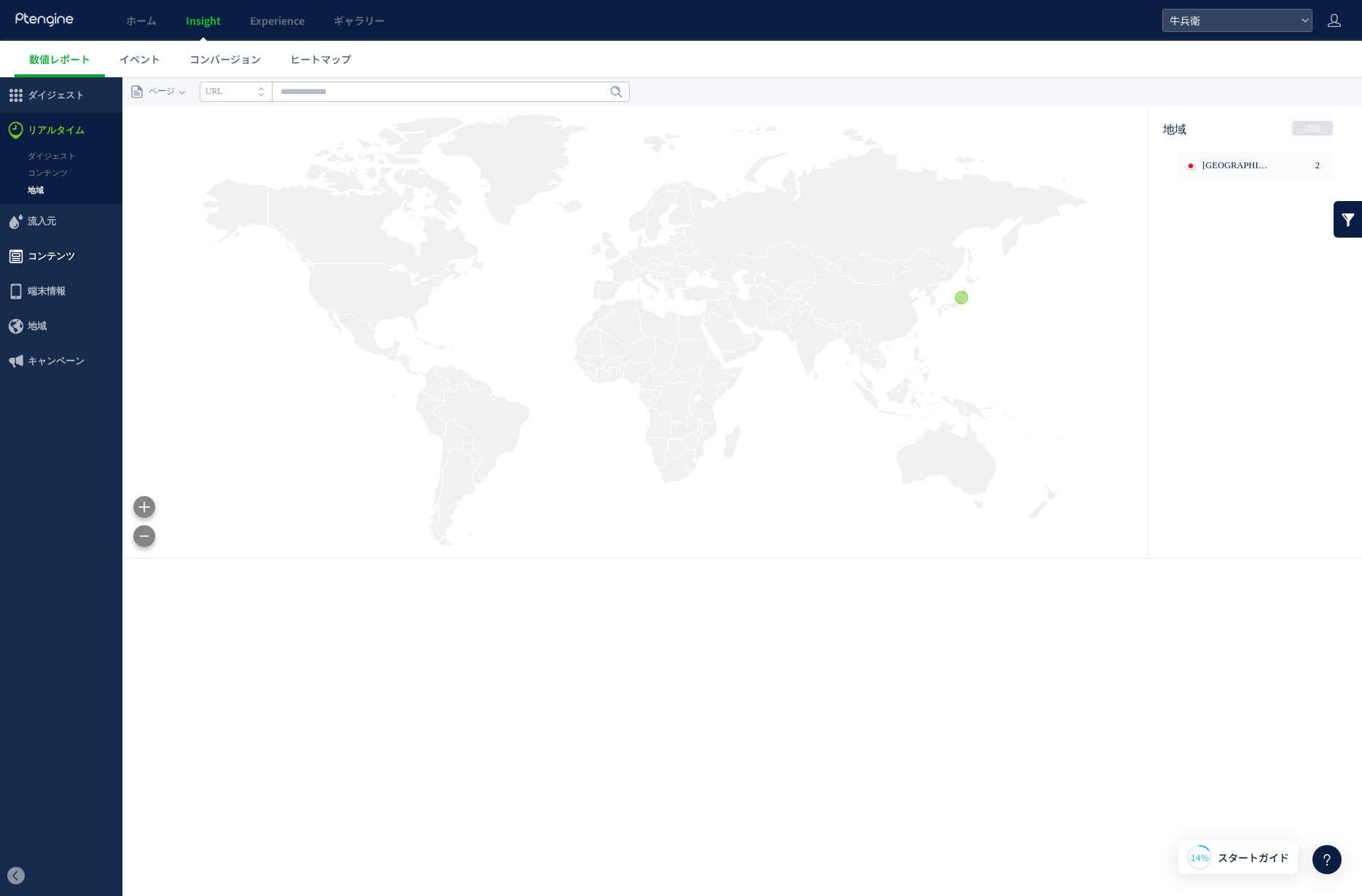
click at [39, 251] on span "コンテンツ" at bounding box center [50, 256] width 47 height 35
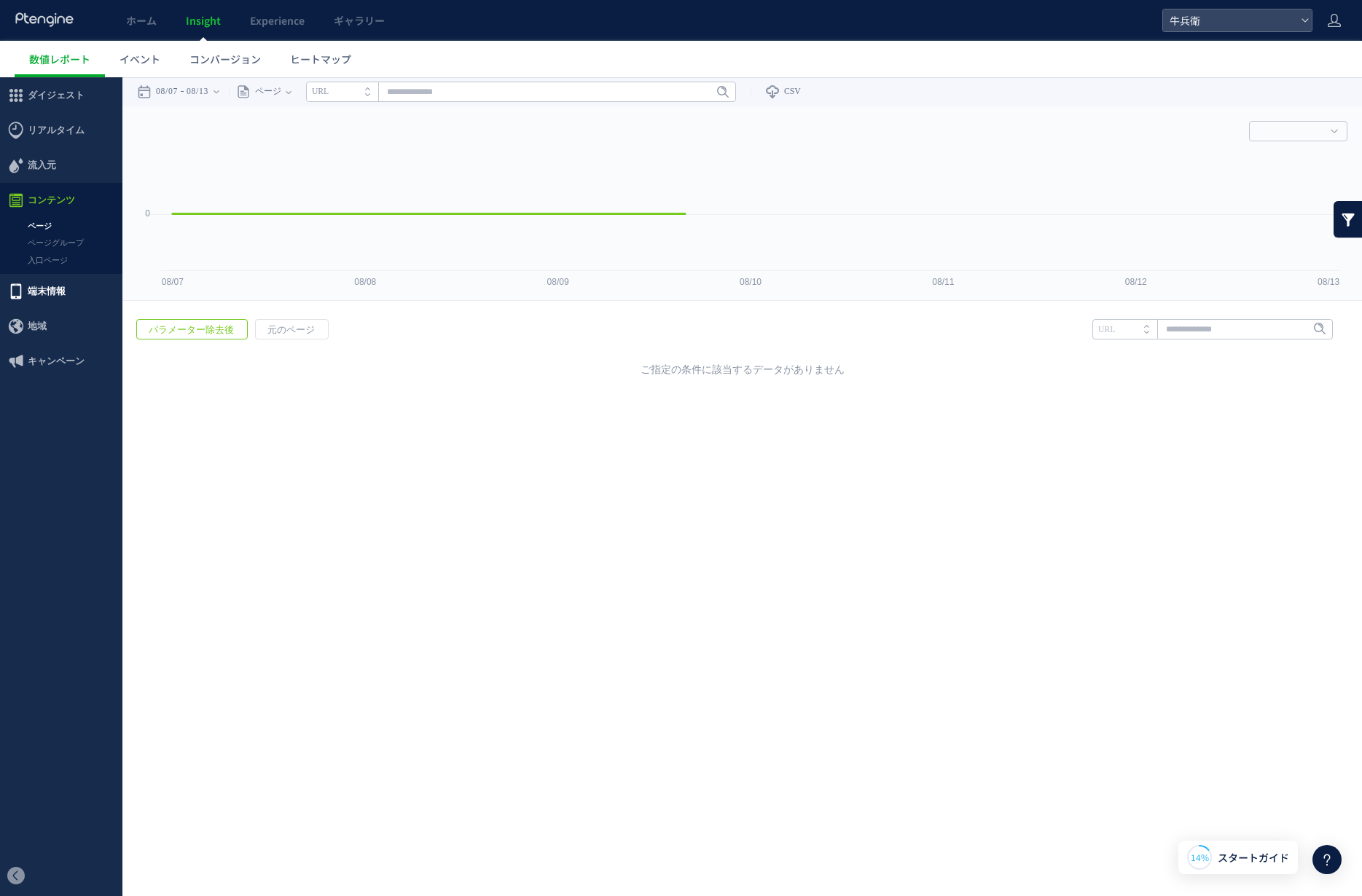
click at [35, 284] on span "端末情報" at bounding box center [46, 290] width 38 height 35
